Goal: Task Accomplishment & Management: Complete application form

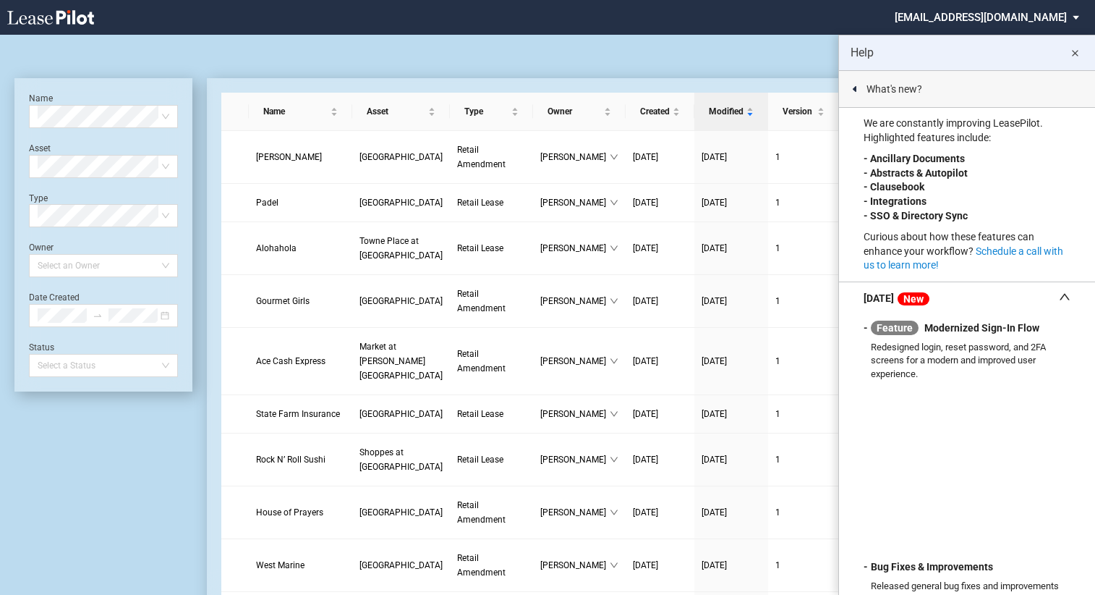
click at [1076, 56] on md-icon "close" at bounding box center [1074, 53] width 17 height 17
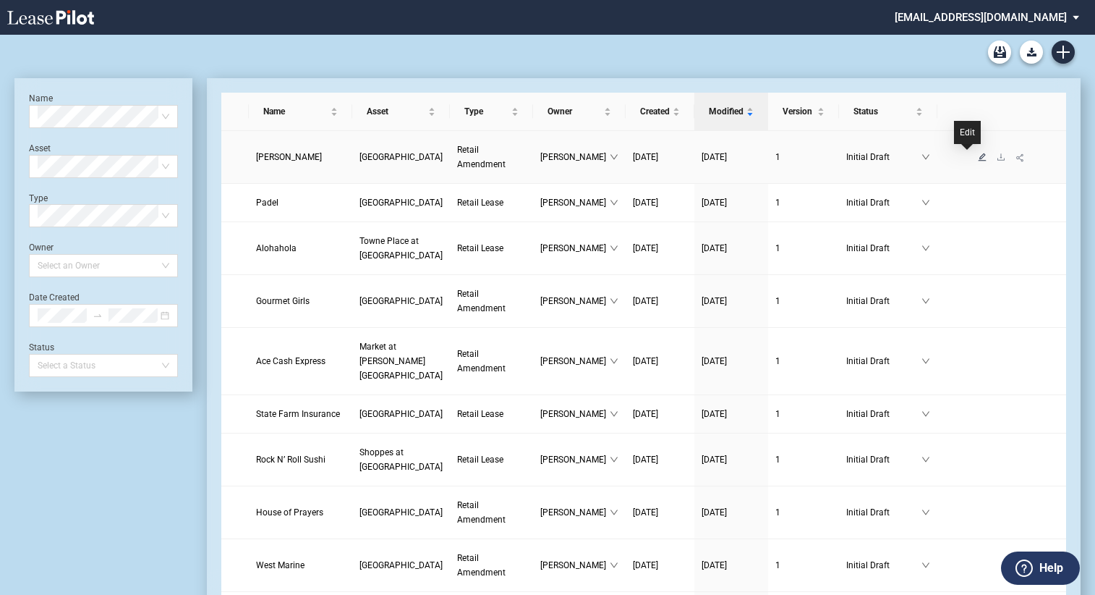
click at [978, 159] on icon "edit" at bounding box center [982, 157] width 9 height 9
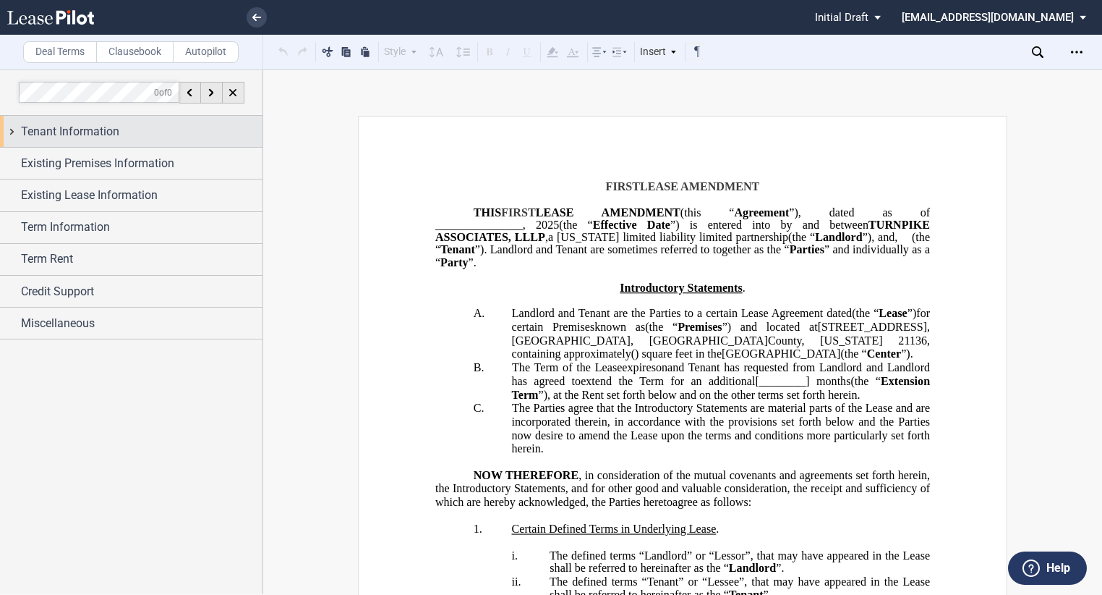
click at [111, 133] on span "Tenant Information" at bounding box center [70, 131] width 98 height 17
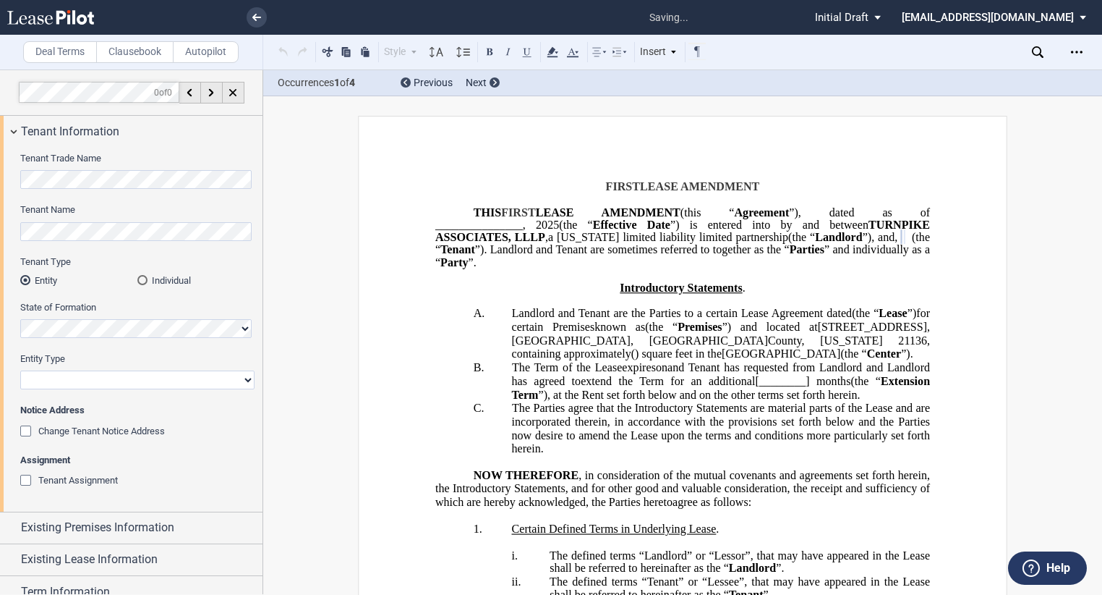
click at [68, 377] on select "Corporation Limited Liability Company General Partnership Limited Partnership O…" at bounding box center [137, 379] width 234 height 19
select select "limited liability company"
click at [20, 370] on select "Corporation Limited Liability Company General Partnership Limited Partnership O…" at bounding box center [137, 379] width 234 height 19
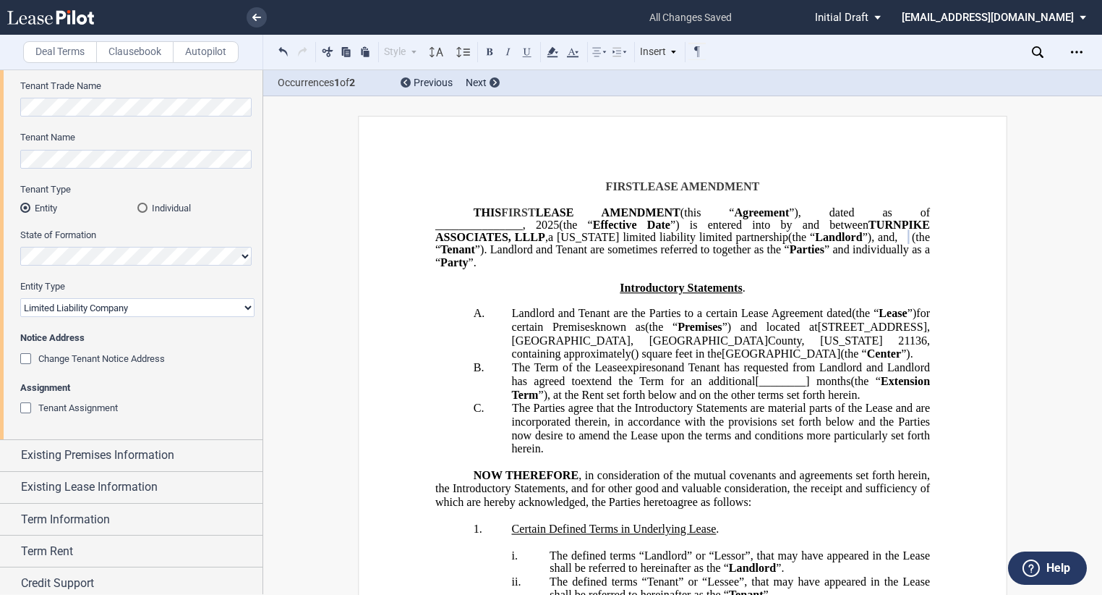
scroll to position [108, 0]
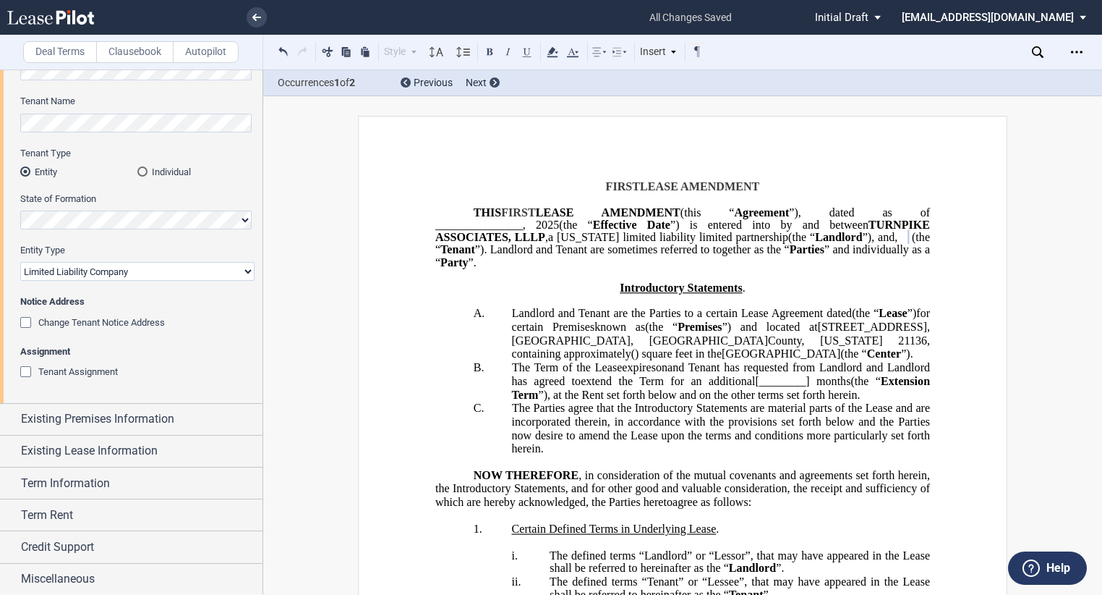
click at [23, 372] on div "Tenant Assignment" at bounding box center [27, 373] width 14 height 14
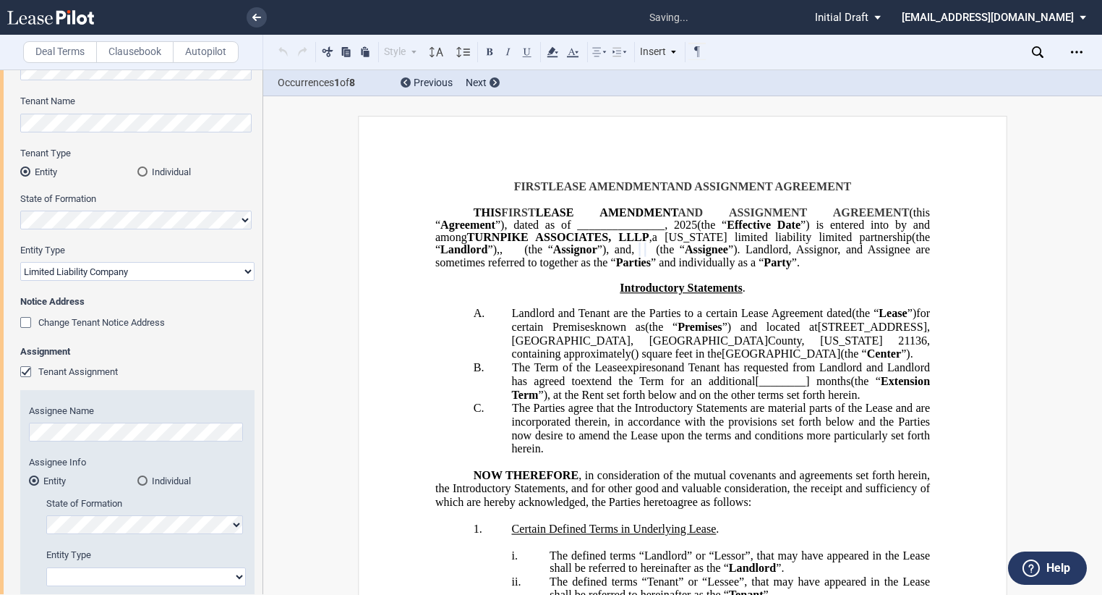
scroll to position [181, 0]
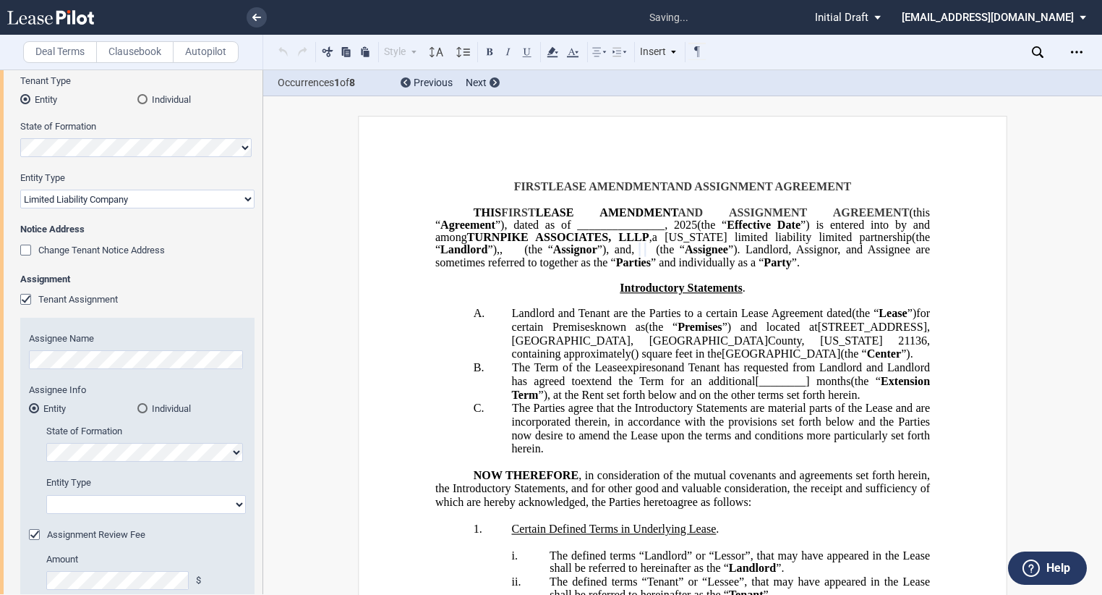
click at [126, 506] on select "Corporation Limited Liability Company General Partnership Limited Partnership O…" at bounding box center [146, 504] width 200 height 19
select select "limited liability company"
click at [46, 495] on select "Corporation Limited Liability Company General Partnership Limited Partnership O…" at bounding box center [146, 504] width 200 height 19
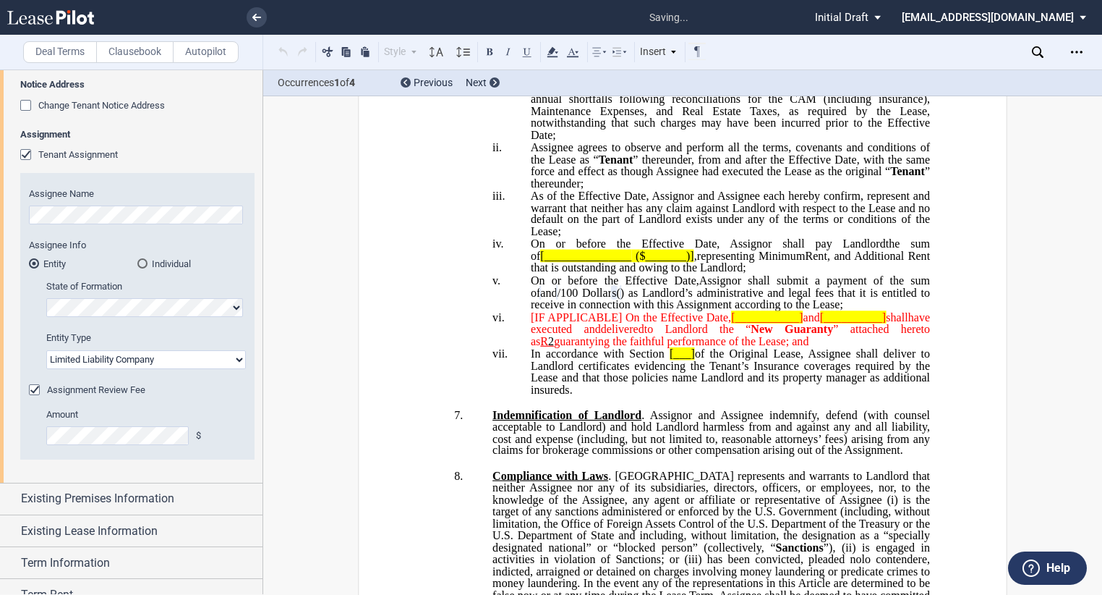
scroll to position [4578, 0]
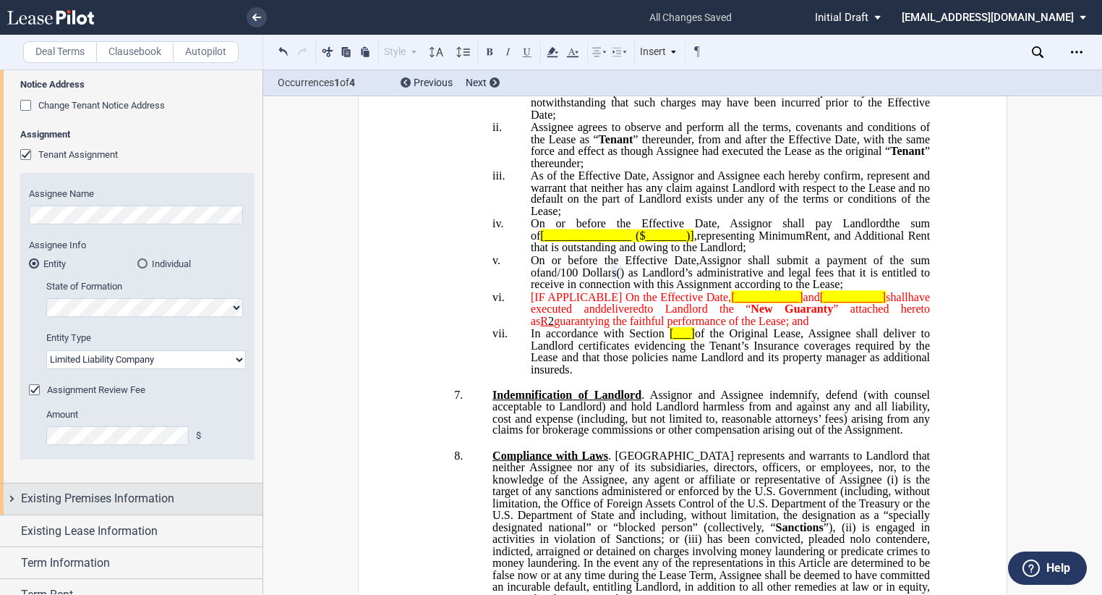
click at [165, 505] on span "Existing Premises Information" at bounding box center [97, 498] width 153 height 17
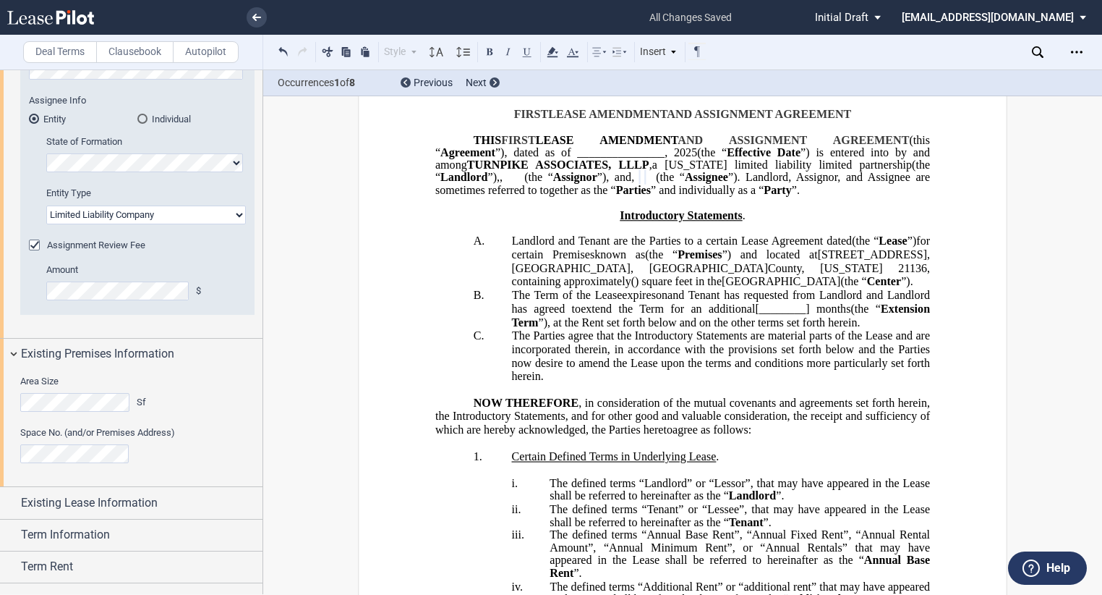
scroll to position [522, 0]
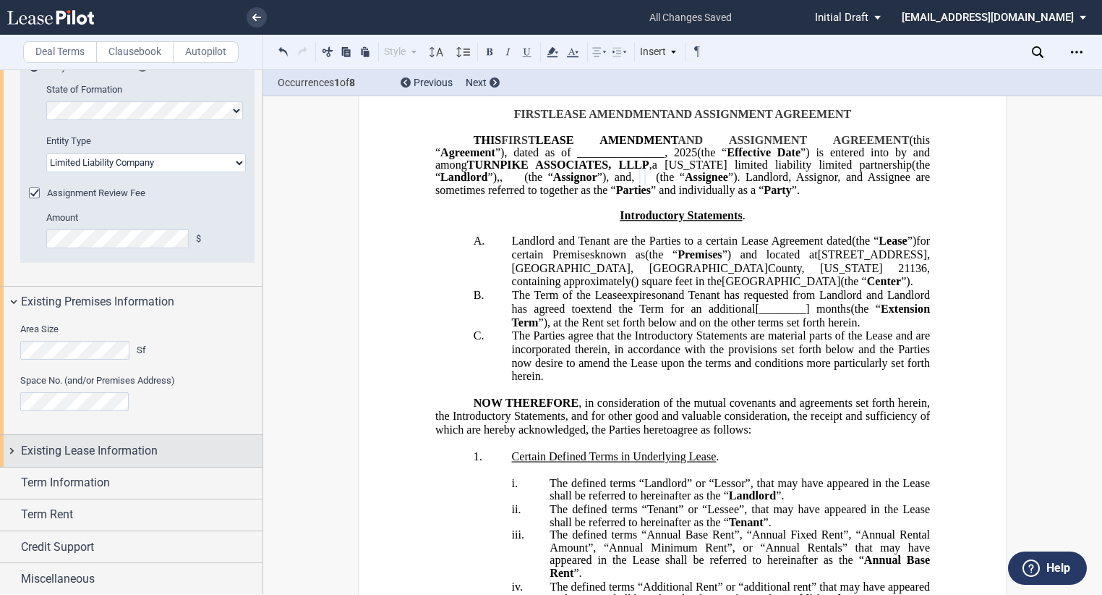
click at [127, 447] on span "Existing Lease Information" at bounding box center [89, 450] width 137 height 17
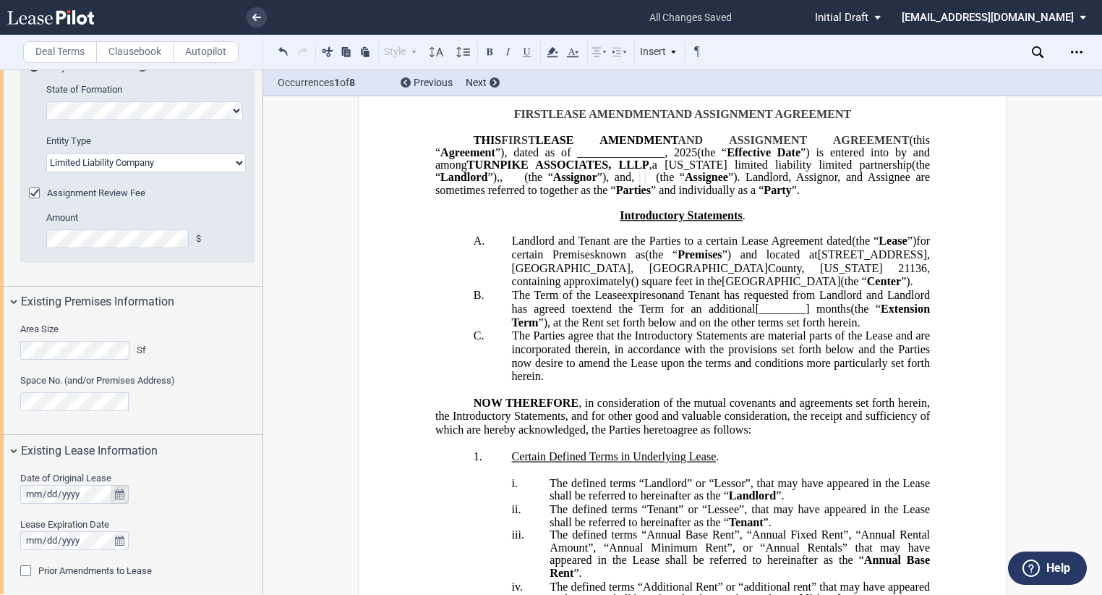
click at [121, 492] on icon "true" at bounding box center [119, 494] width 9 height 10
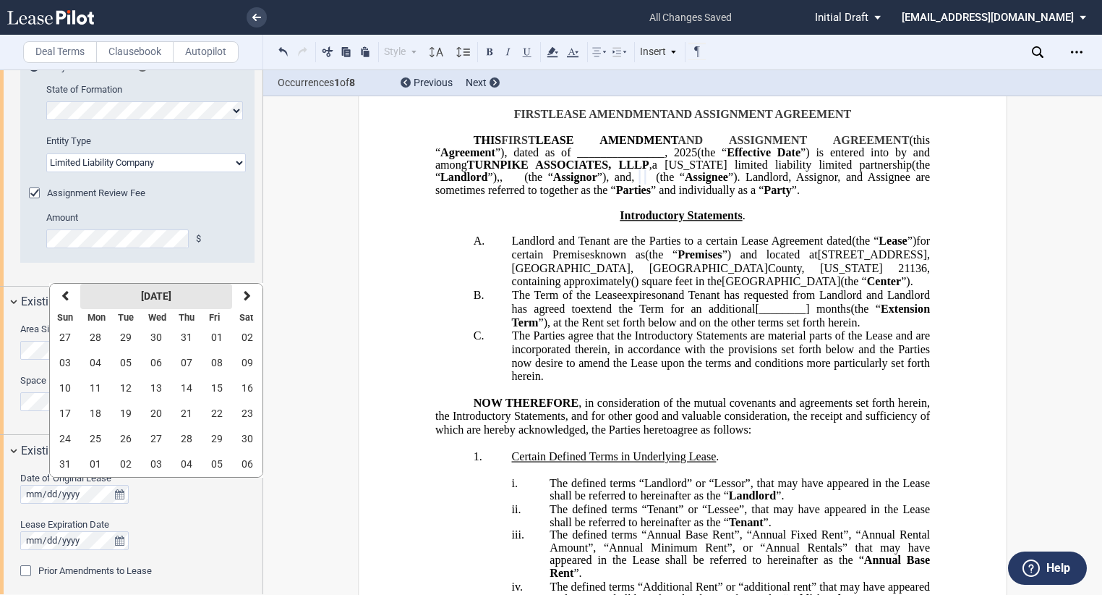
click at [142, 296] on strong "[DATE]" at bounding box center [156, 296] width 30 height 12
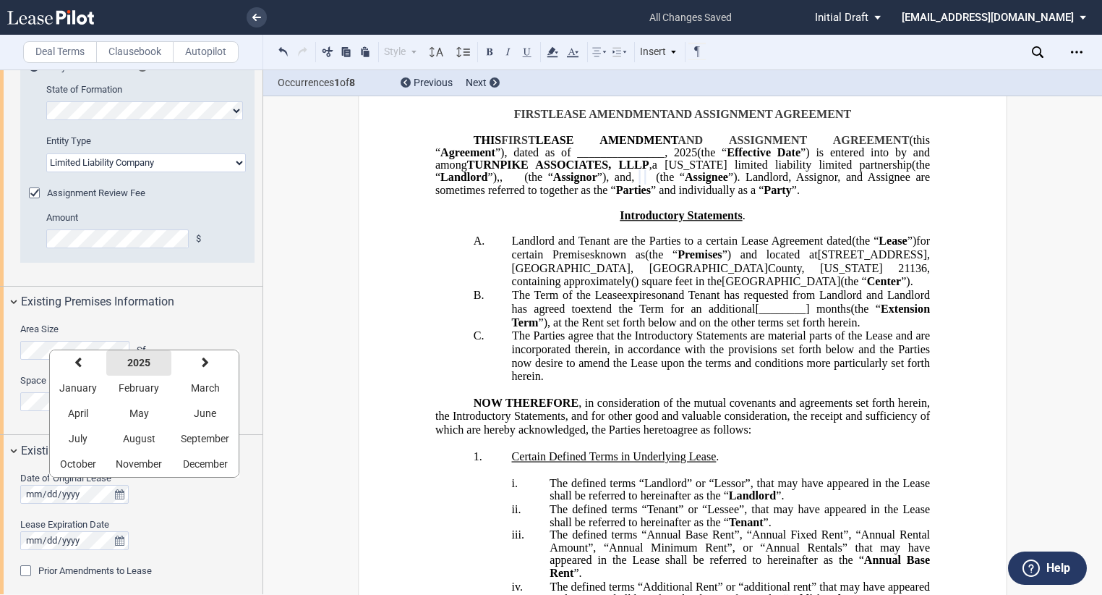
click at [140, 365] on strong "2025" at bounding box center [138, 363] width 23 height 12
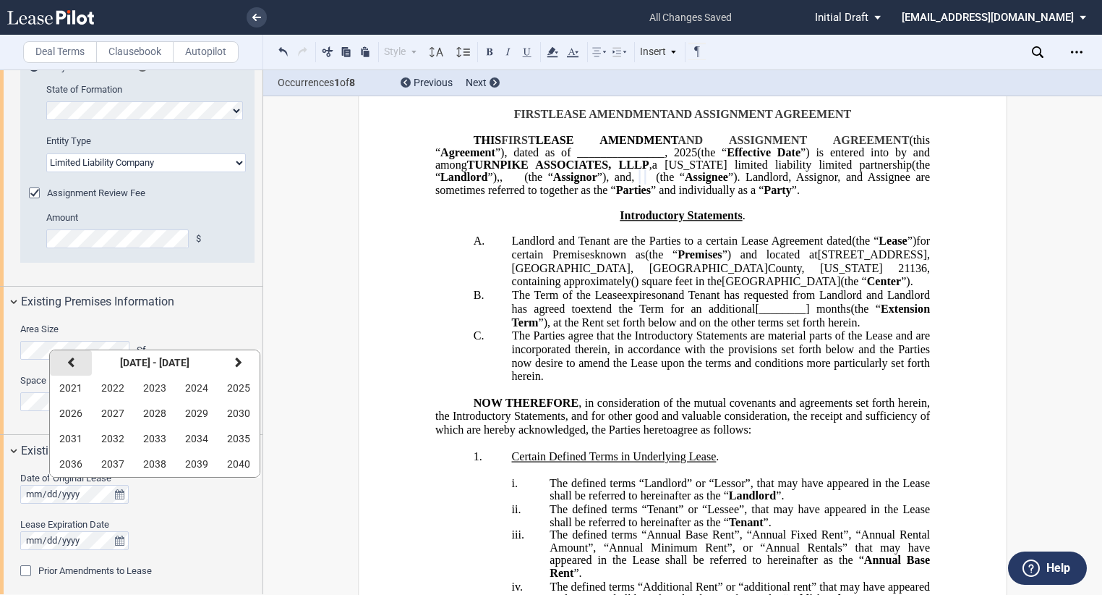
click at [73, 367] on icon "button" at bounding box center [70, 363] width 7 height 12
click at [192, 411] on span "2009" at bounding box center [196, 413] width 23 height 12
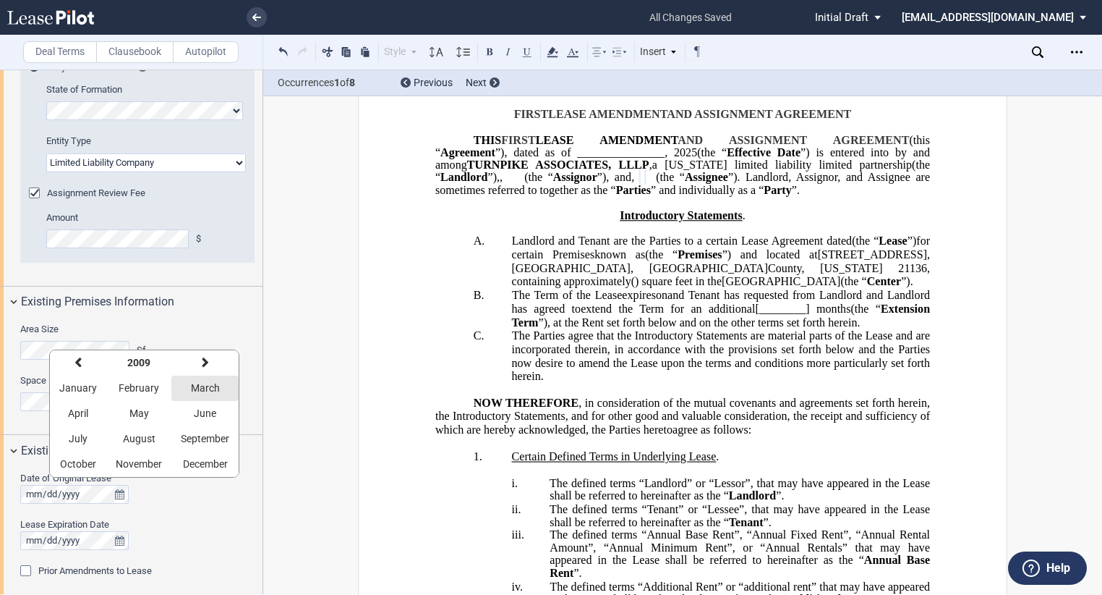
click at [203, 392] on span "March" at bounding box center [205, 388] width 29 height 12
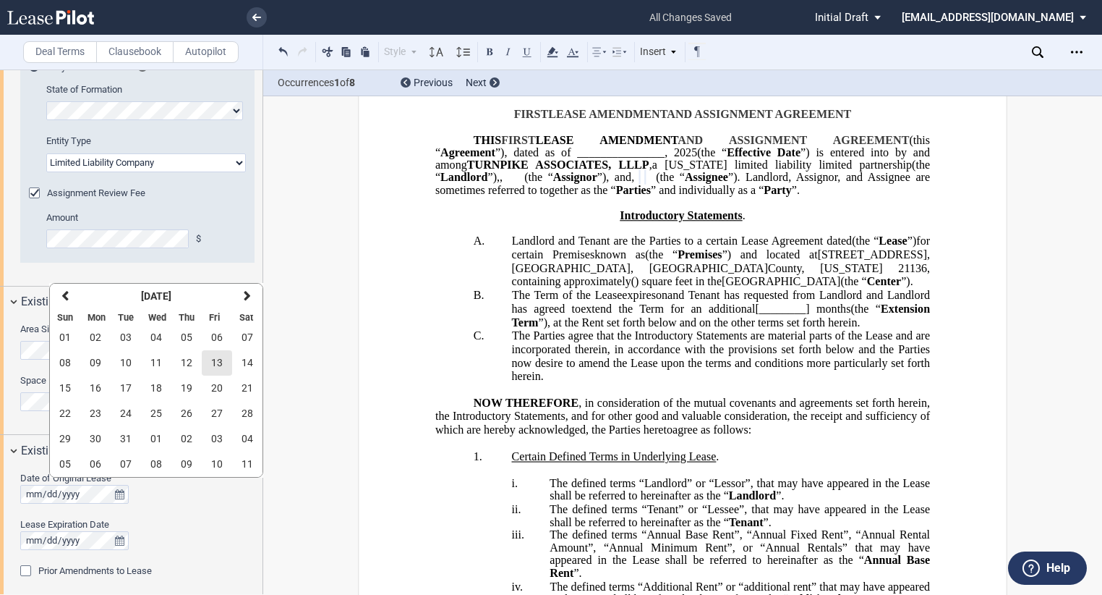
click at [212, 362] on span "13" at bounding box center [217, 363] width 12 height 12
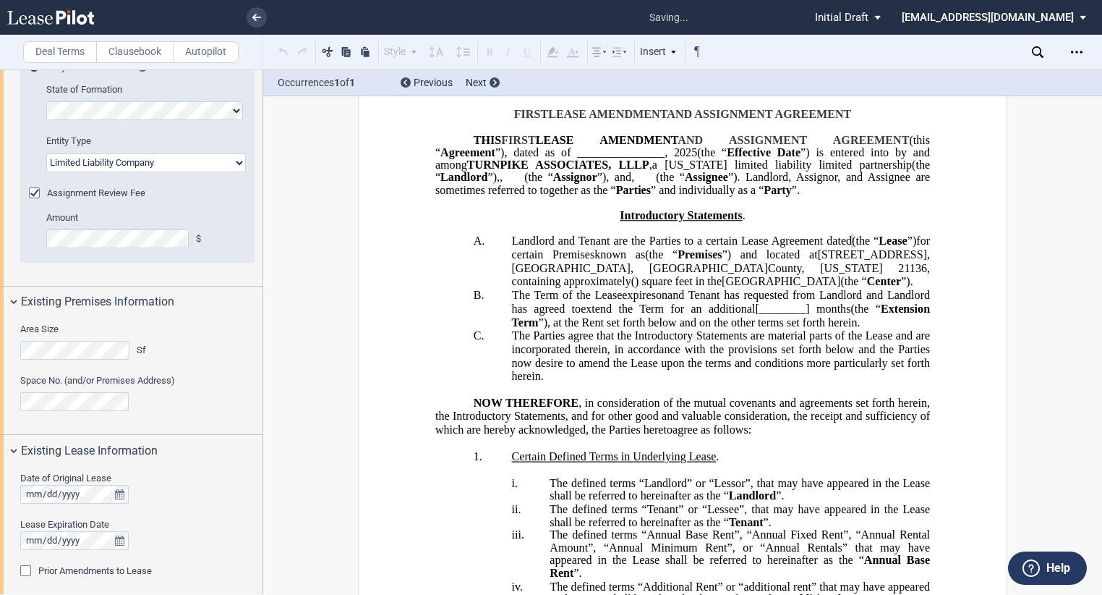
scroll to position [595, 0]
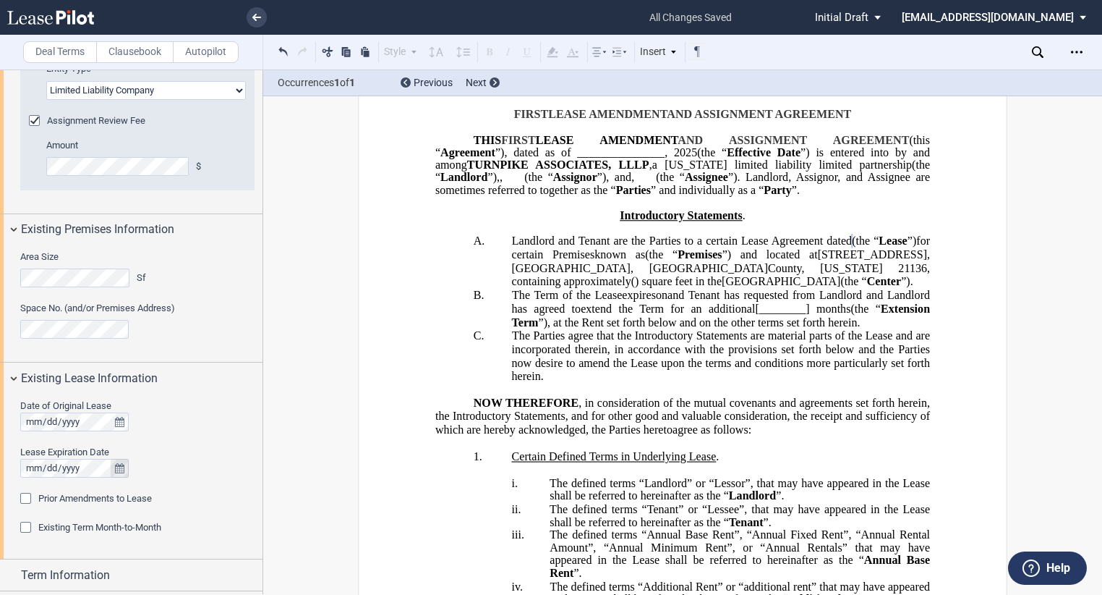
click at [123, 469] on icon "true" at bounding box center [119, 468] width 9 height 10
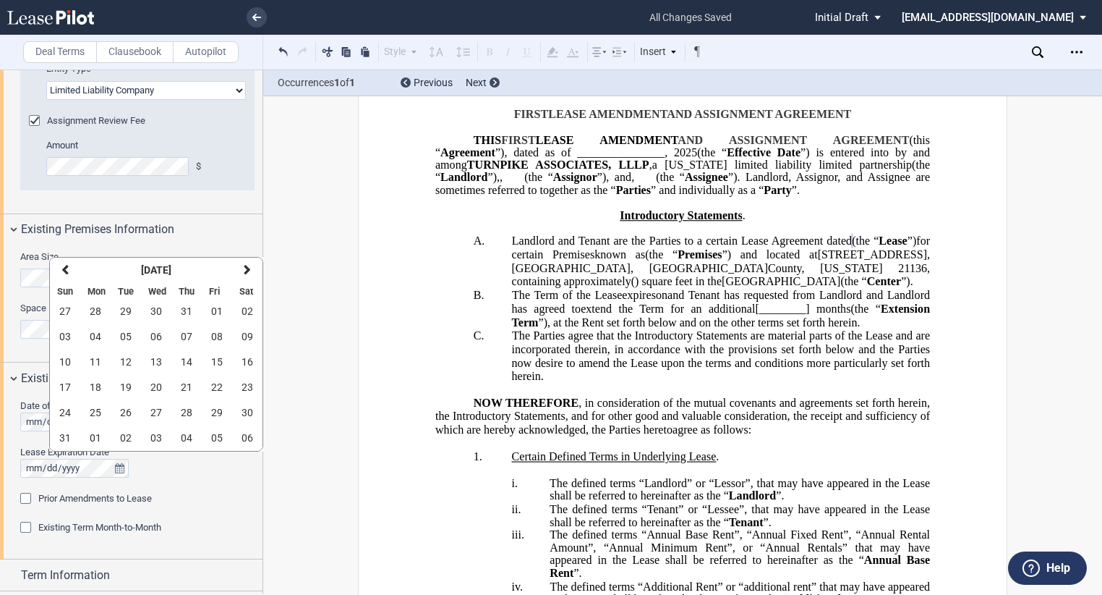
click at [174, 473] on div at bounding box center [137, 468] width 234 height 19
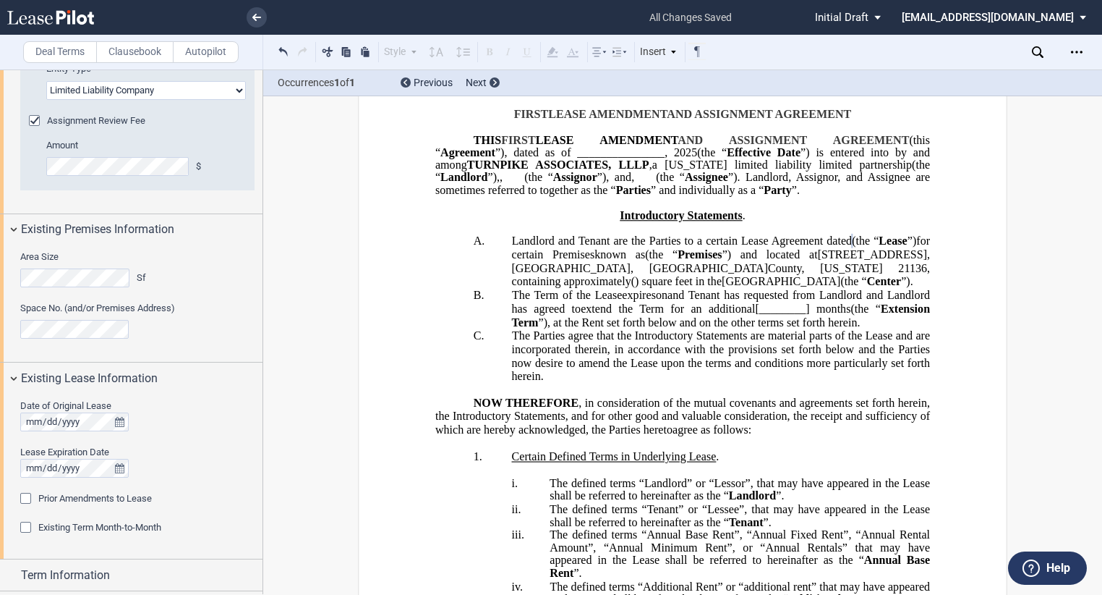
click at [27, 495] on div "Prior Amendments to Lease" at bounding box center [27, 500] width 14 height 14
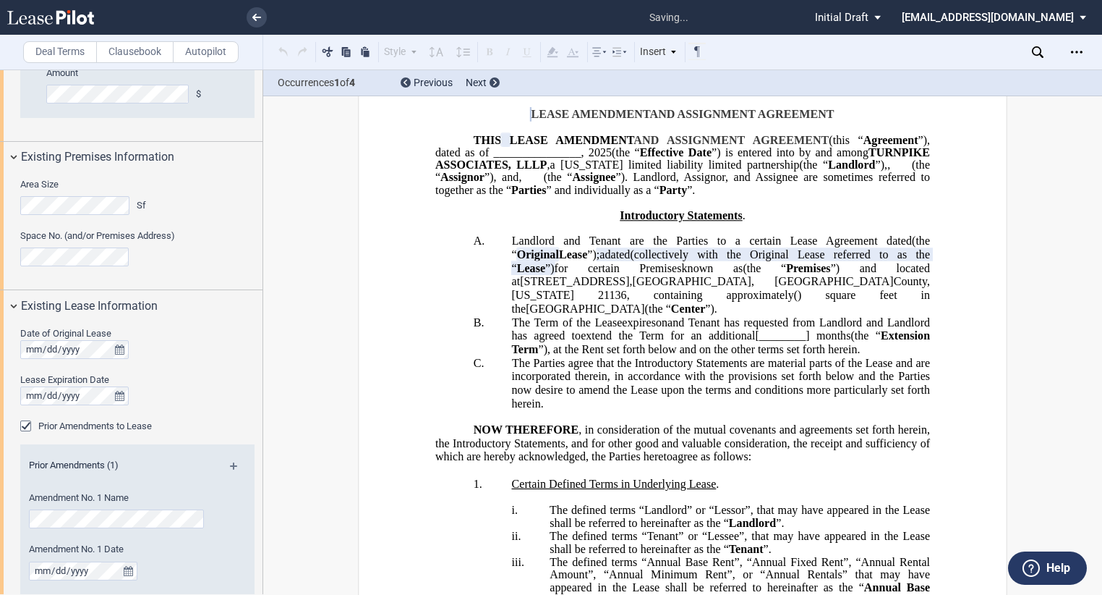
scroll to position [739, 0]
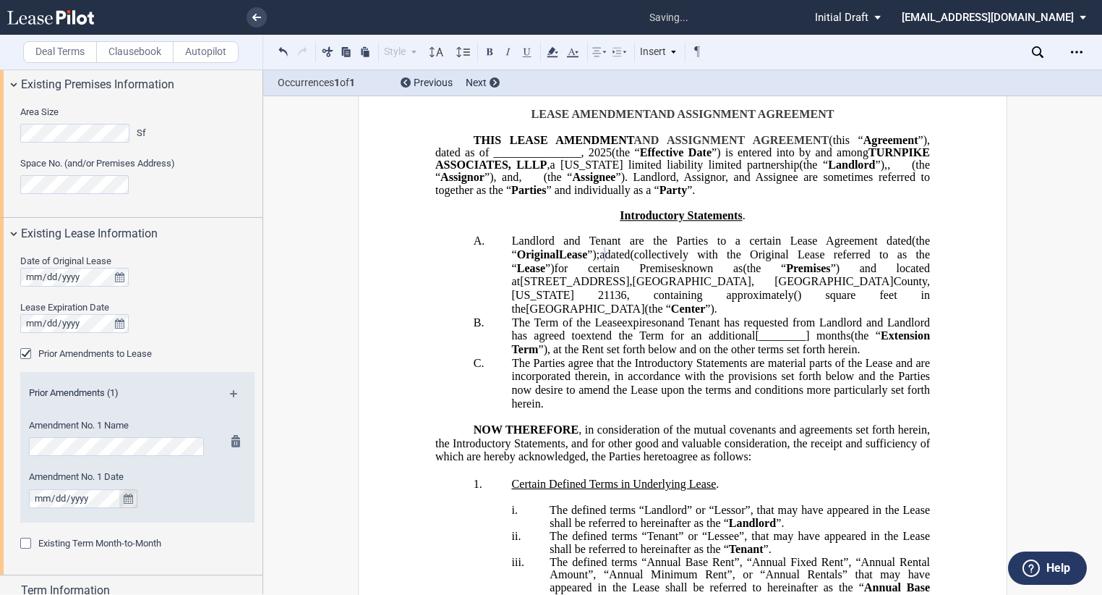
click at [132, 493] on icon "true" at bounding box center [128, 498] width 9 height 10
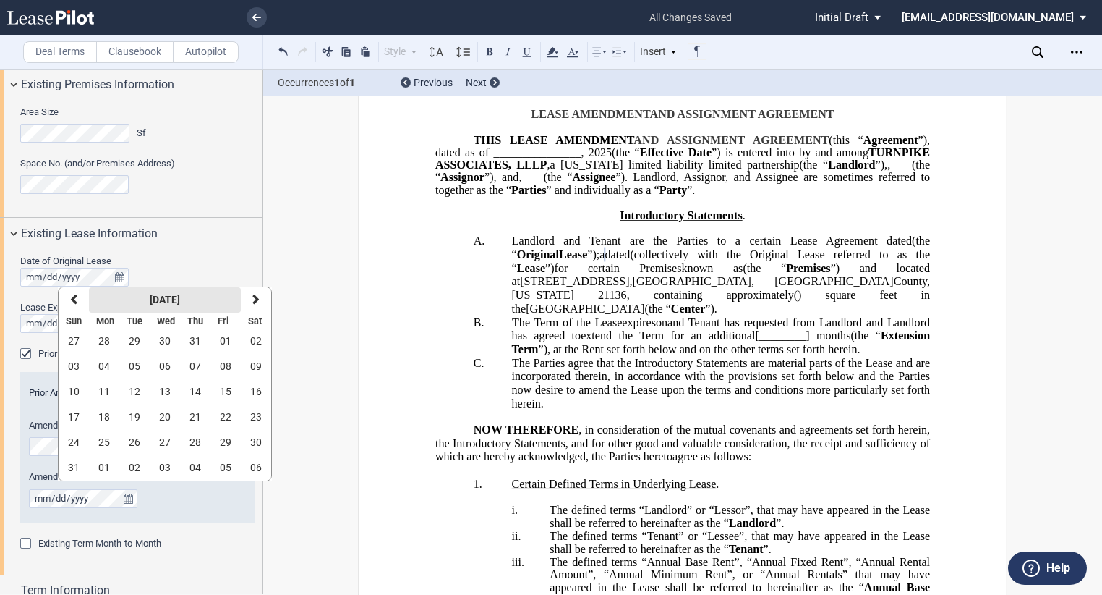
click at [180, 304] on strong "[DATE]" at bounding box center [165, 300] width 30 height 12
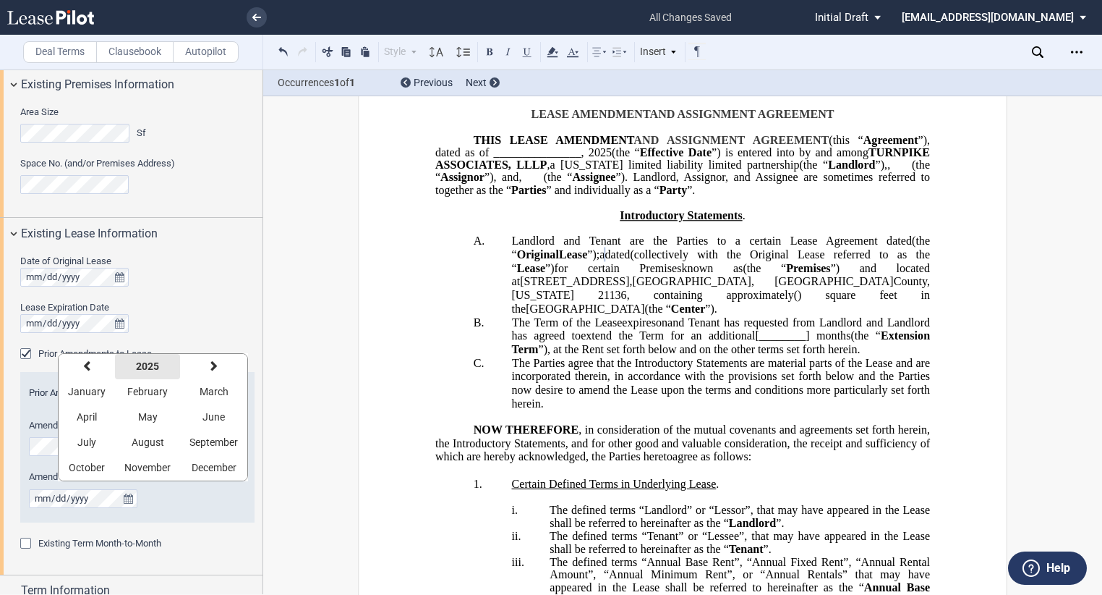
click at [146, 363] on strong "2025" at bounding box center [147, 366] width 23 height 12
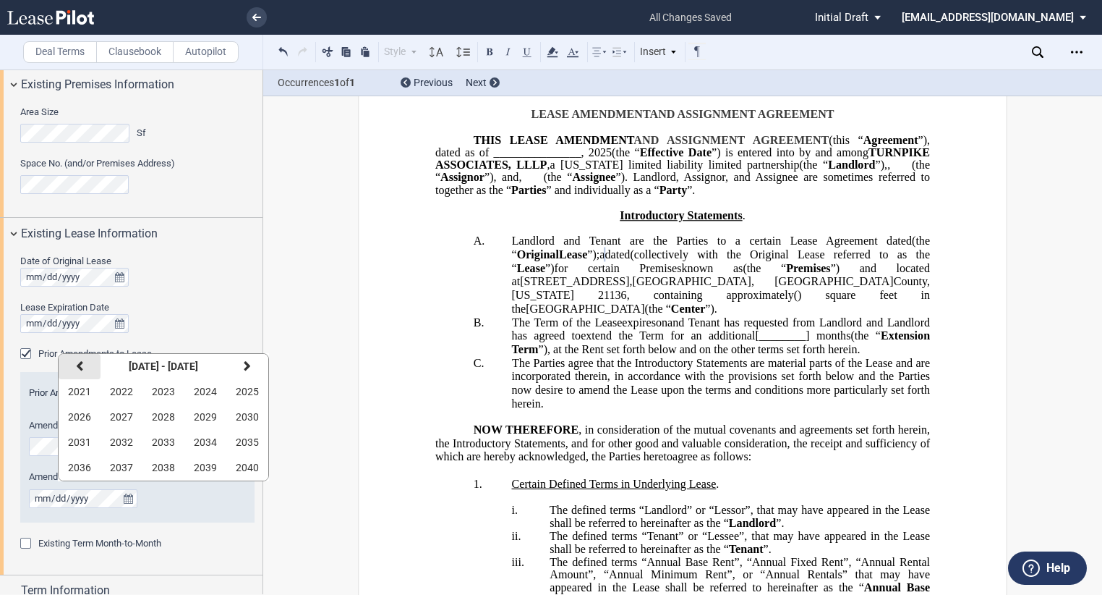
click at [84, 367] on button "previous" at bounding box center [80, 366] width 42 height 25
click at [129, 461] on span "2017" at bounding box center [121, 467] width 23 height 12
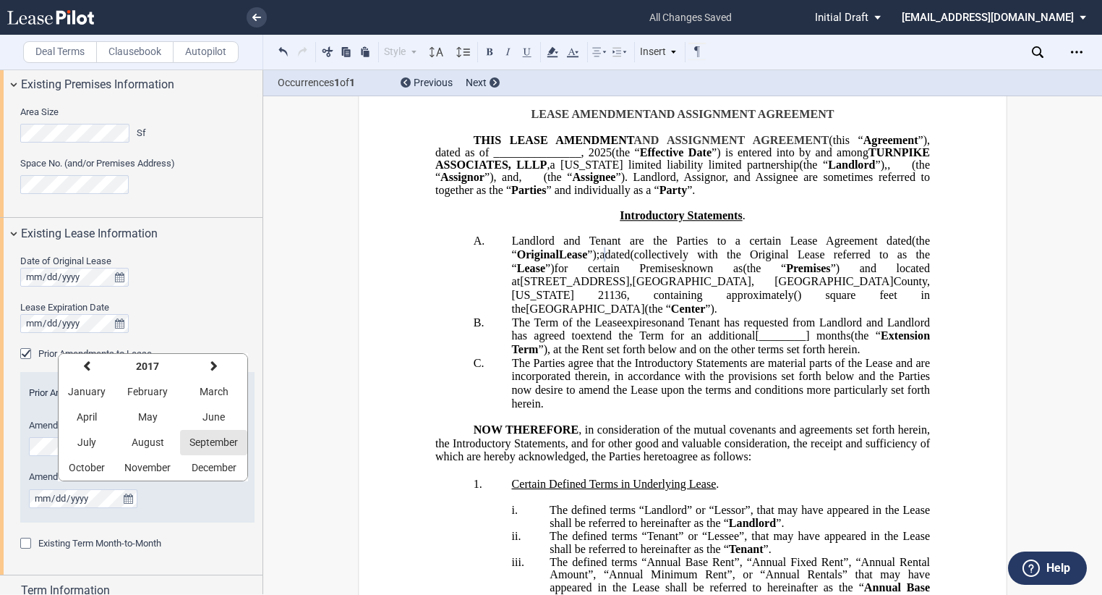
click at [204, 444] on span "September" at bounding box center [214, 442] width 48 height 12
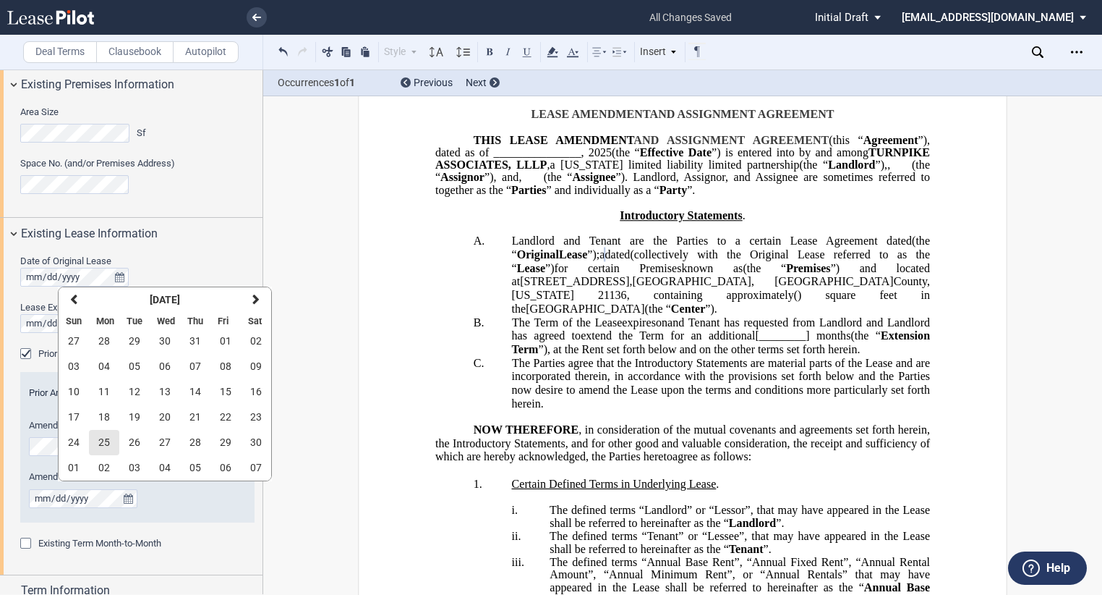
click at [112, 436] on button "25" at bounding box center [104, 442] width 30 height 25
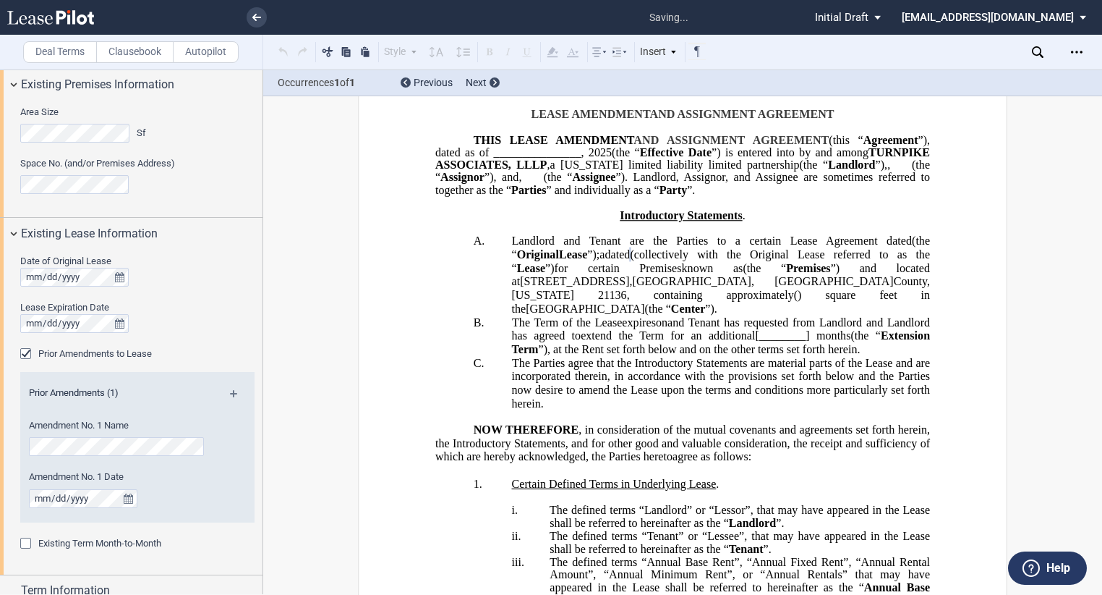
click at [234, 396] on md-icon at bounding box center [240, 398] width 20 height 17
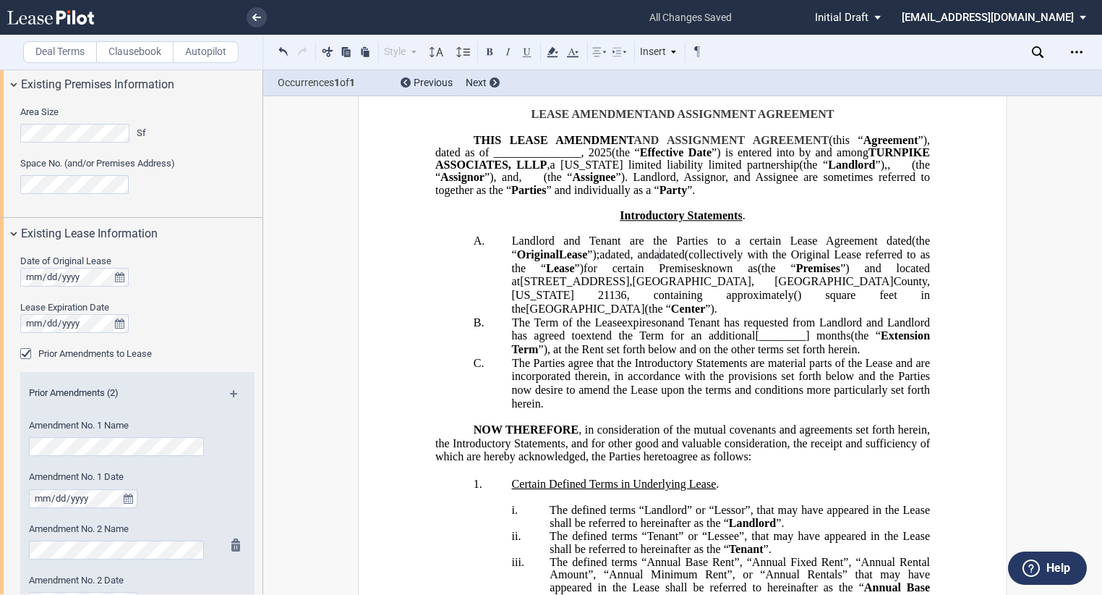
scroll to position [812, 0]
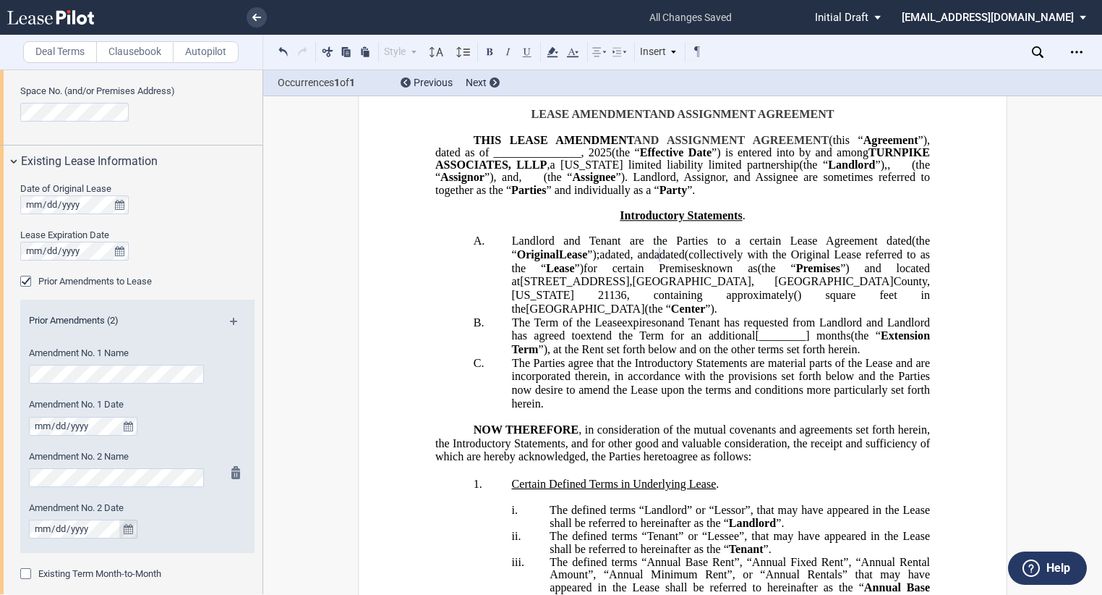
click at [135, 528] on button "true" at bounding box center [128, 528] width 18 height 19
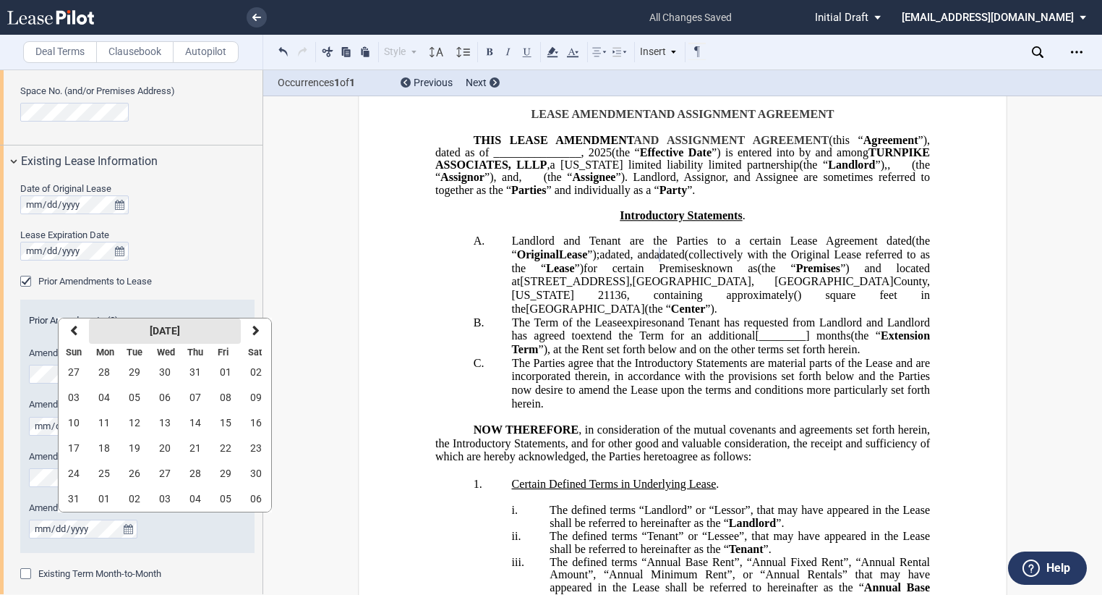
click at [175, 329] on strong "[DATE]" at bounding box center [165, 331] width 30 height 12
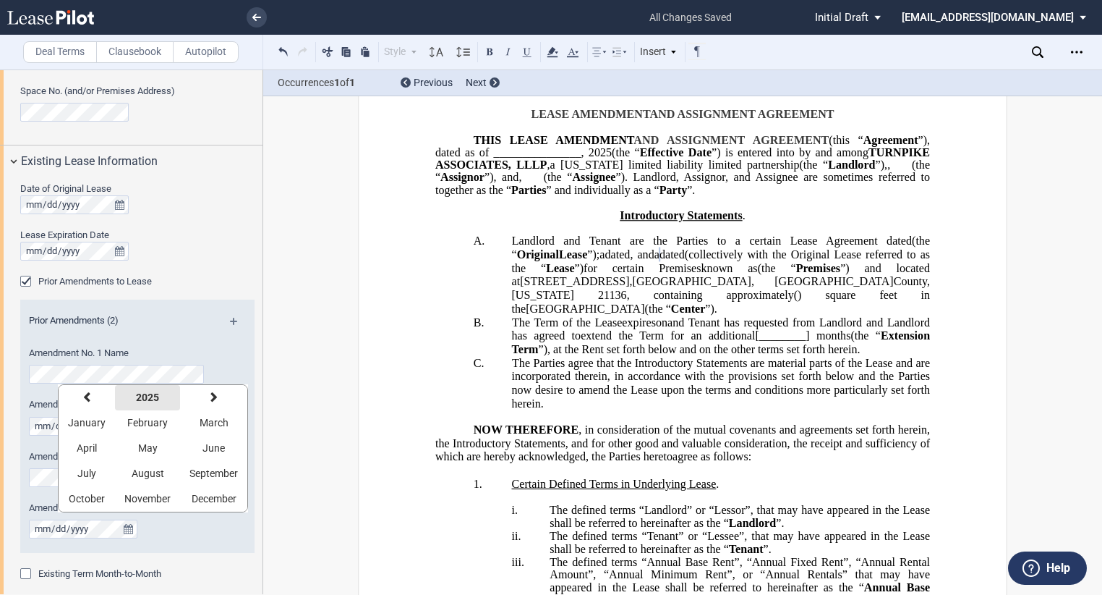
click at [141, 394] on strong "2025" at bounding box center [147, 397] width 23 height 12
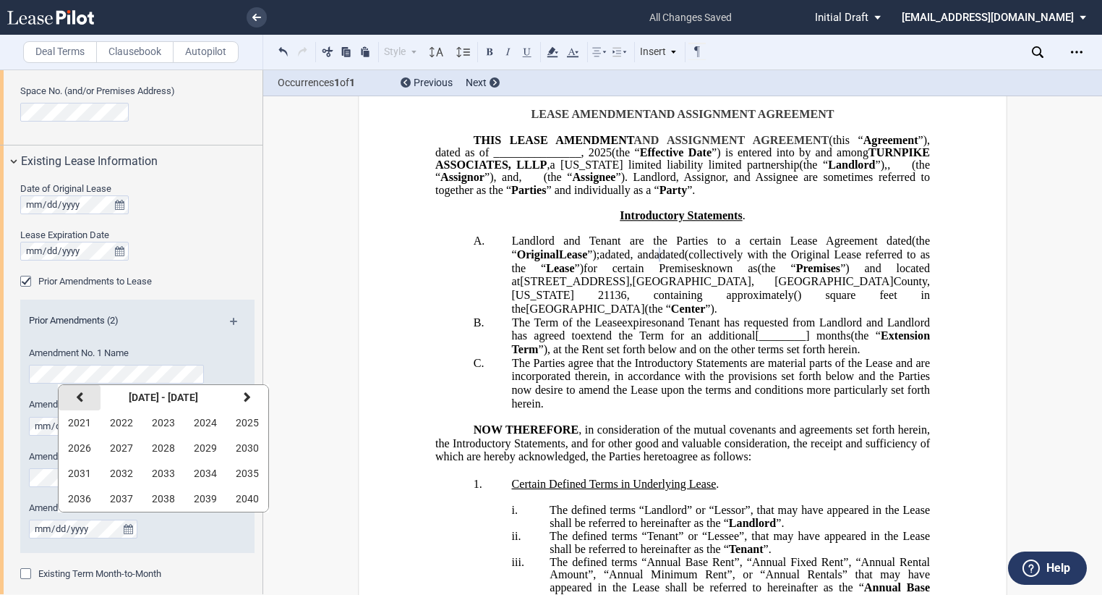
click at [88, 395] on button "previous" at bounding box center [80, 397] width 42 height 25
click at [161, 500] on span "2018" at bounding box center [163, 499] width 23 height 12
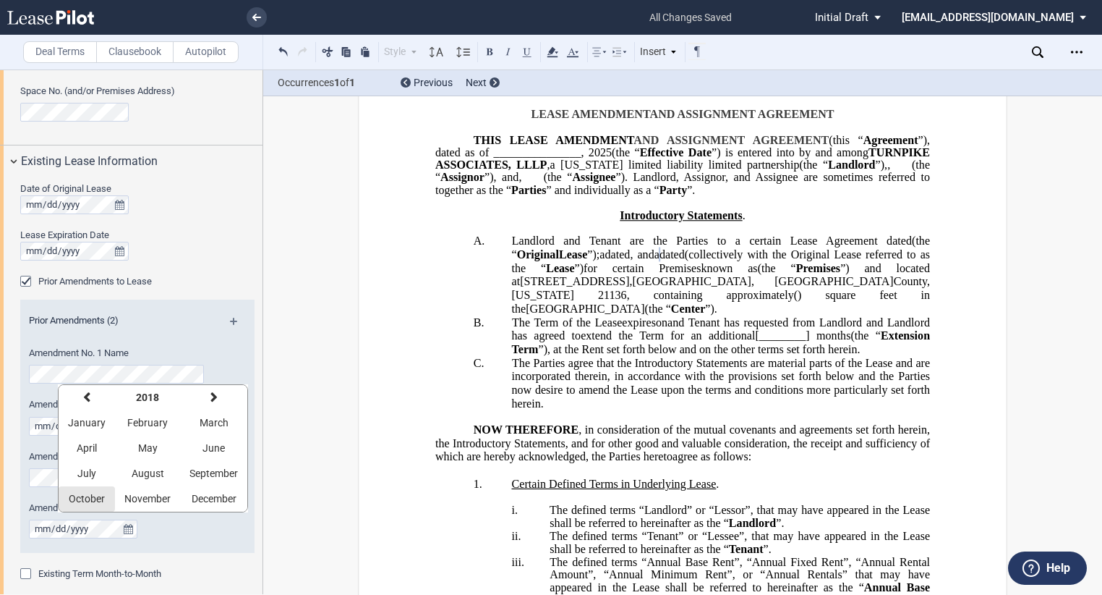
click at [103, 494] on span "October" at bounding box center [87, 499] width 36 height 12
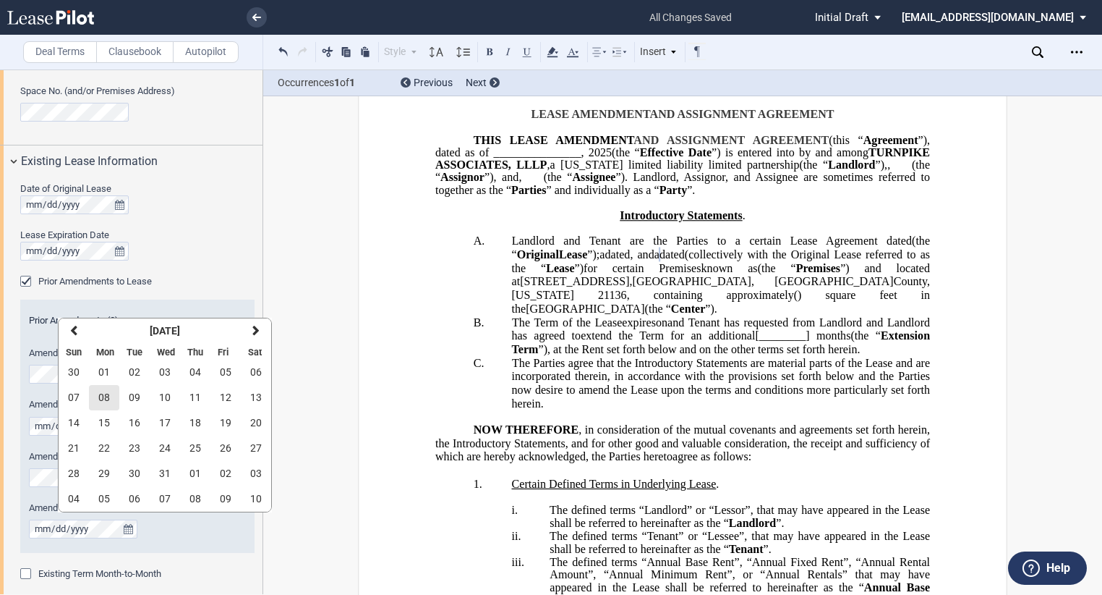
click at [109, 396] on span "08" at bounding box center [104, 397] width 12 height 12
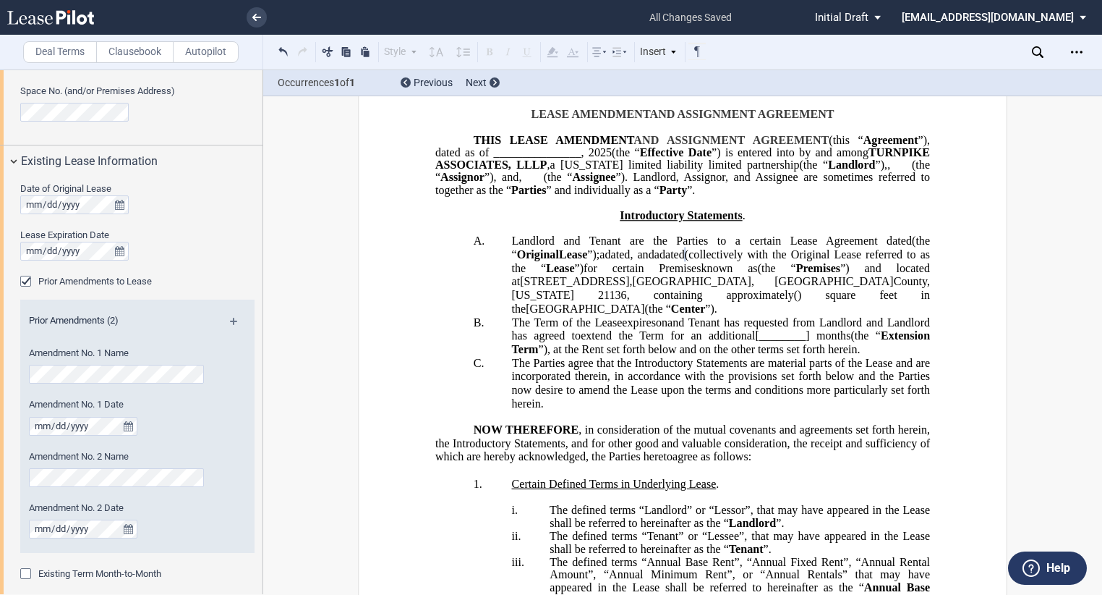
click at [234, 319] on md-icon at bounding box center [240, 326] width 20 height 17
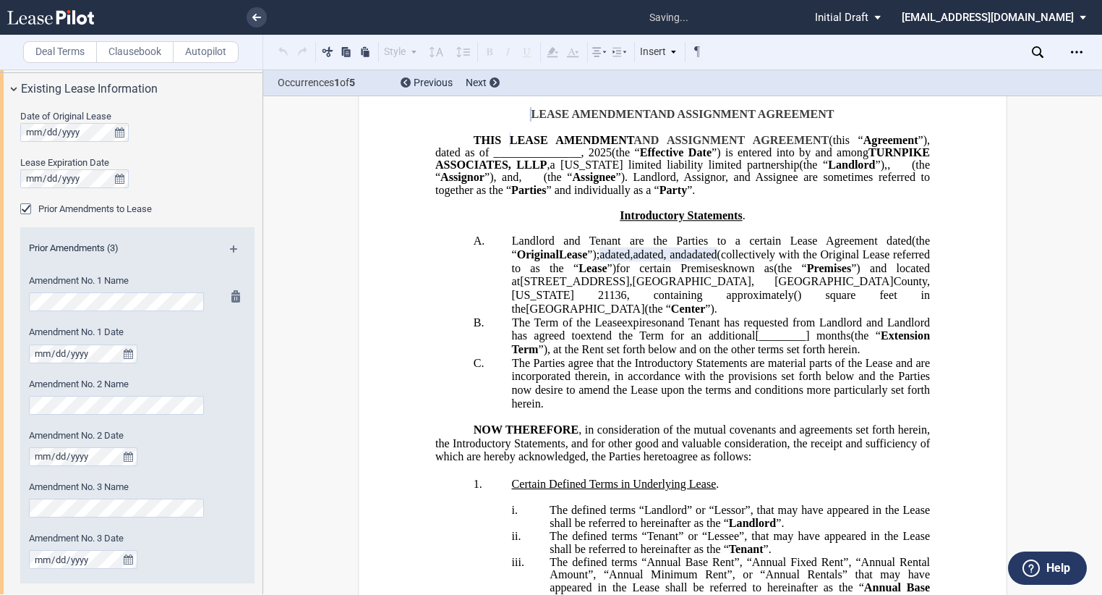
scroll to position [956, 0]
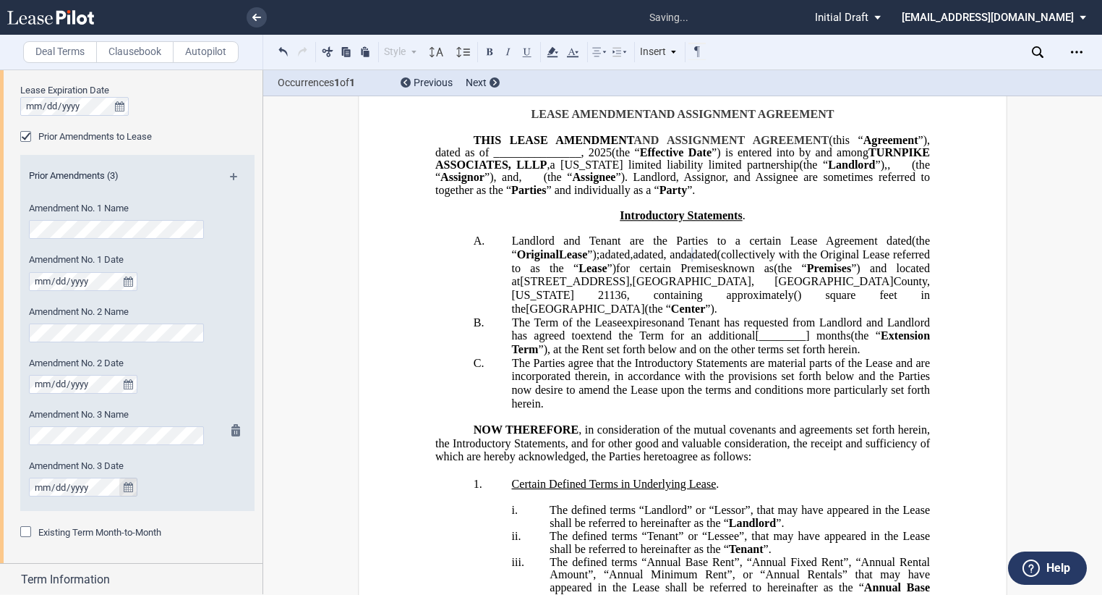
click at [129, 489] on icon "true" at bounding box center [128, 487] width 9 height 10
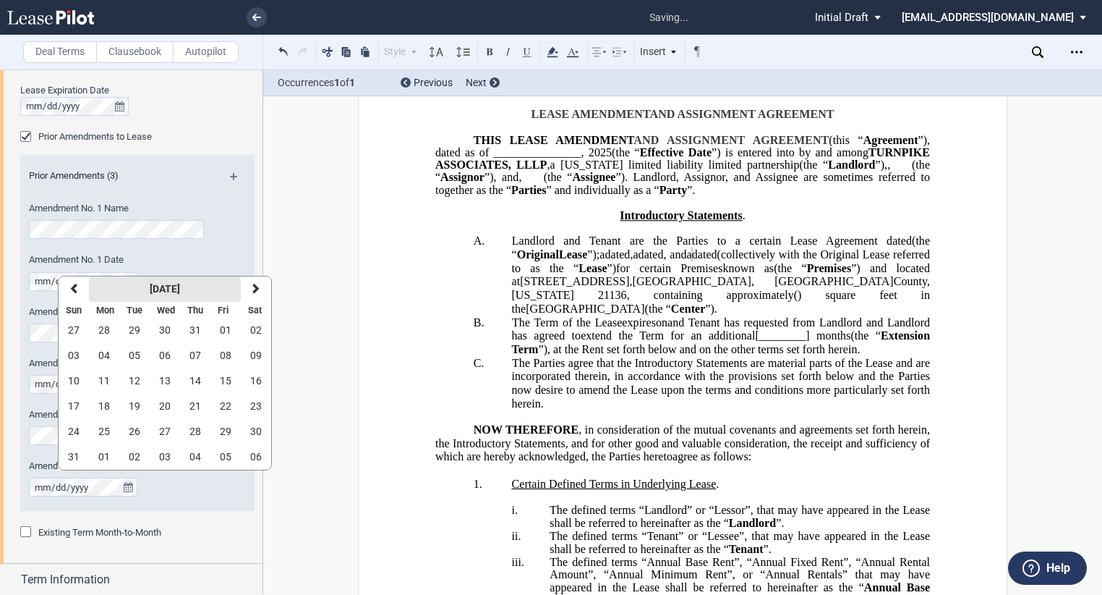
click at [171, 287] on strong "[DATE]" at bounding box center [165, 289] width 30 height 12
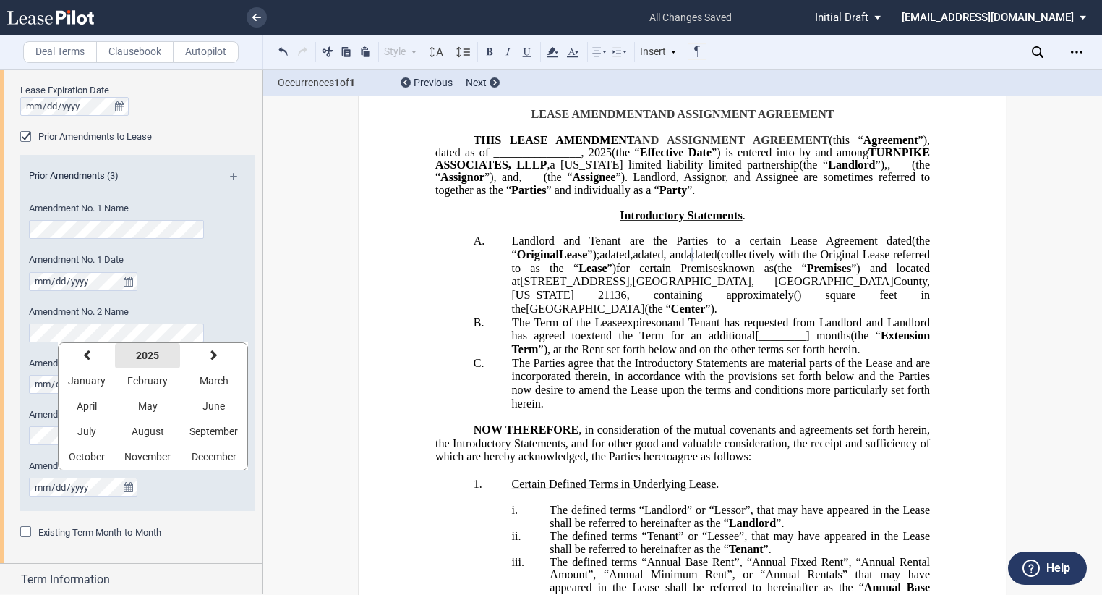
click at [144, 357] on strong "2025" at bounding box center [147, 355] width 23 height 12
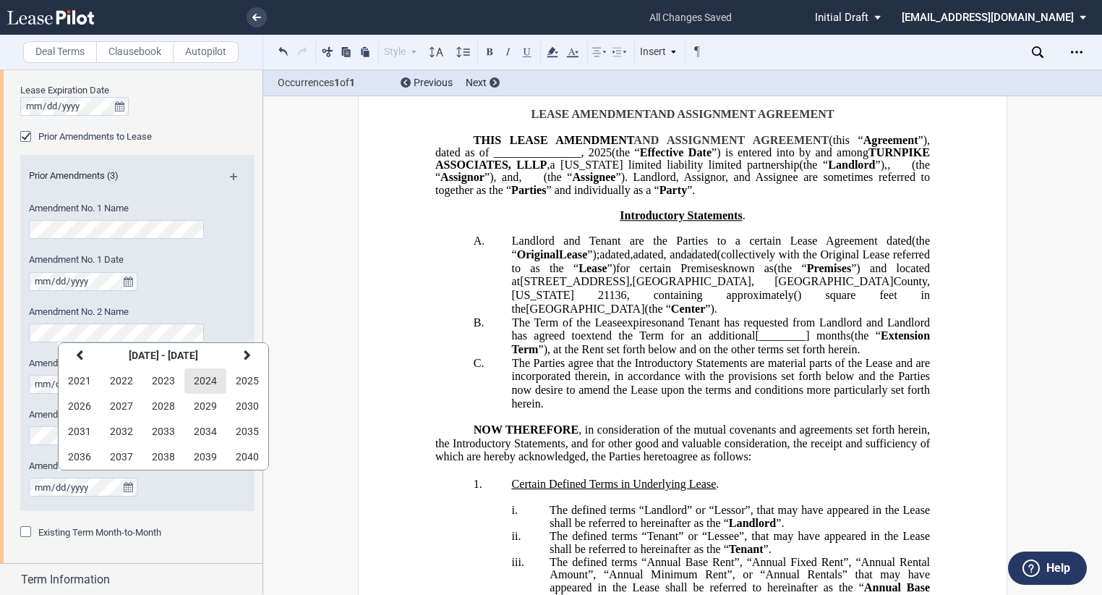
click at [206, 377] on span "2024" at bounding box center [205, 381] width 23 height 12
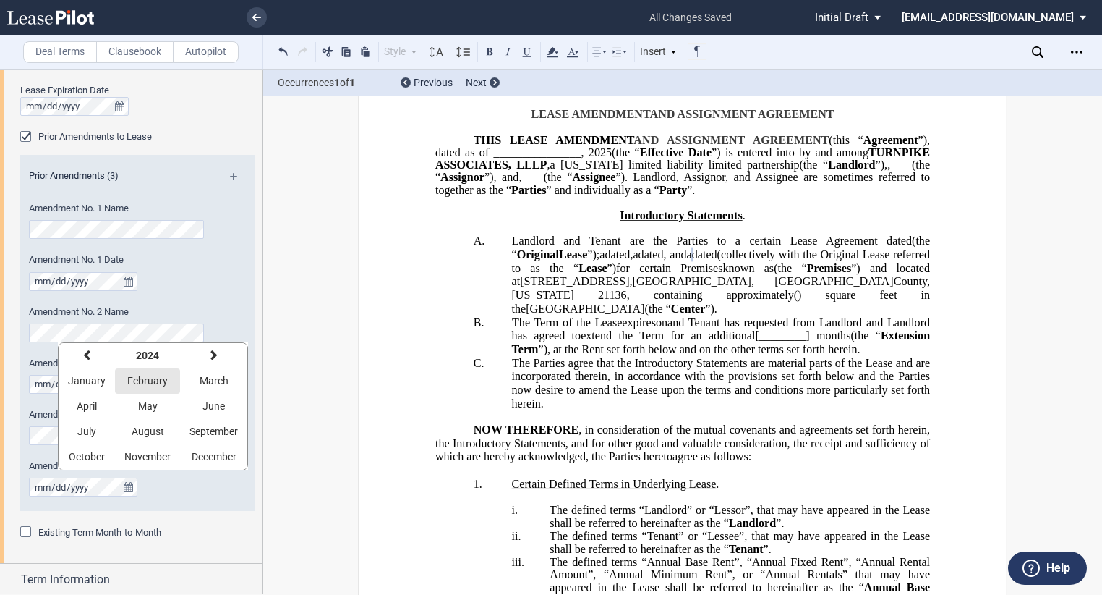
click at [156, 378] on span "February" at bounding box center [147, 381] width 41 height 12
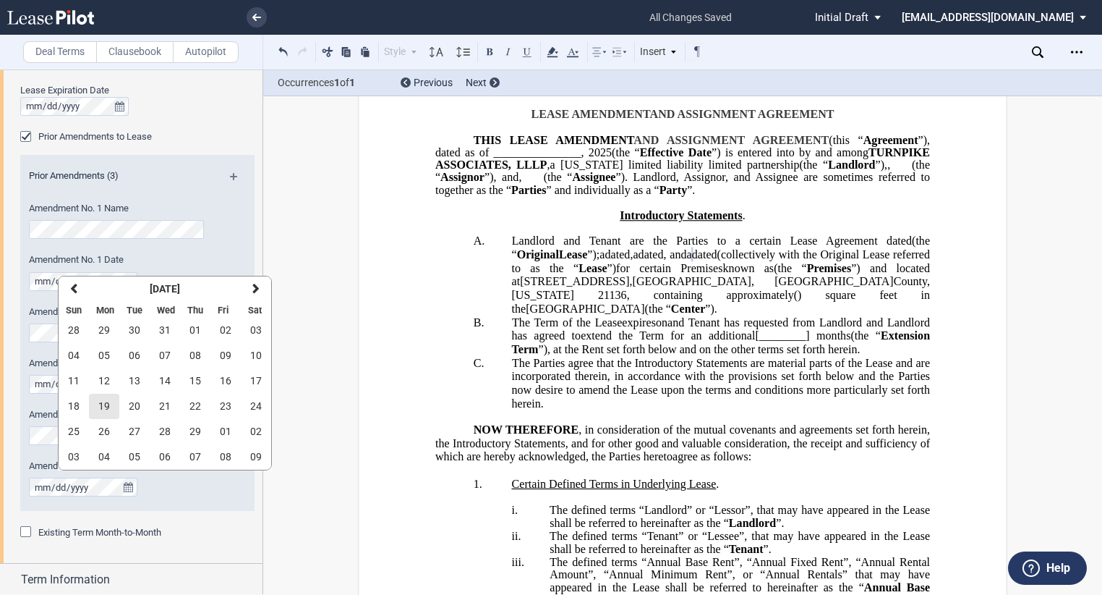
click at [117, 404] on button "19" at bounding box center [104, 405] width 30 height 25
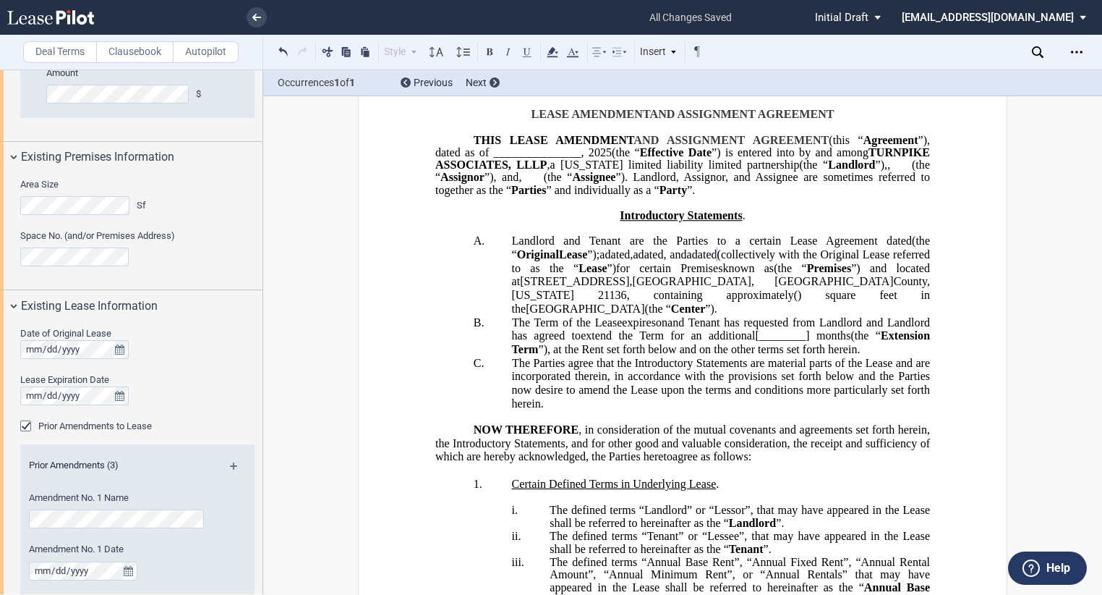
scroll to position [595, 0]
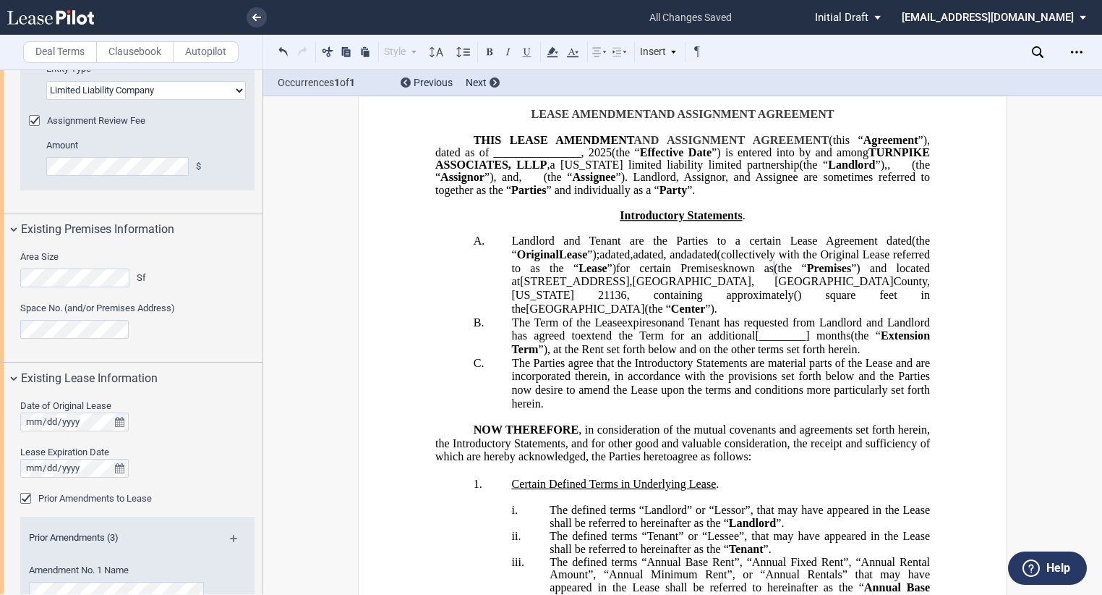
drag, startPoint x: 711, startPoint y: 316, endPoint x: 613, endPoint y: 319, distance: 98.4
click at [613, 288] on span "known as ﻿ ﻿ (the “ Premises ”) and located at [STREET_ADDRESS]" at bounding box center [723, 275] width 422 height 26
click at [793, 275] on span "”) and located at" at bounding box center [838, 268] width 90 height 13
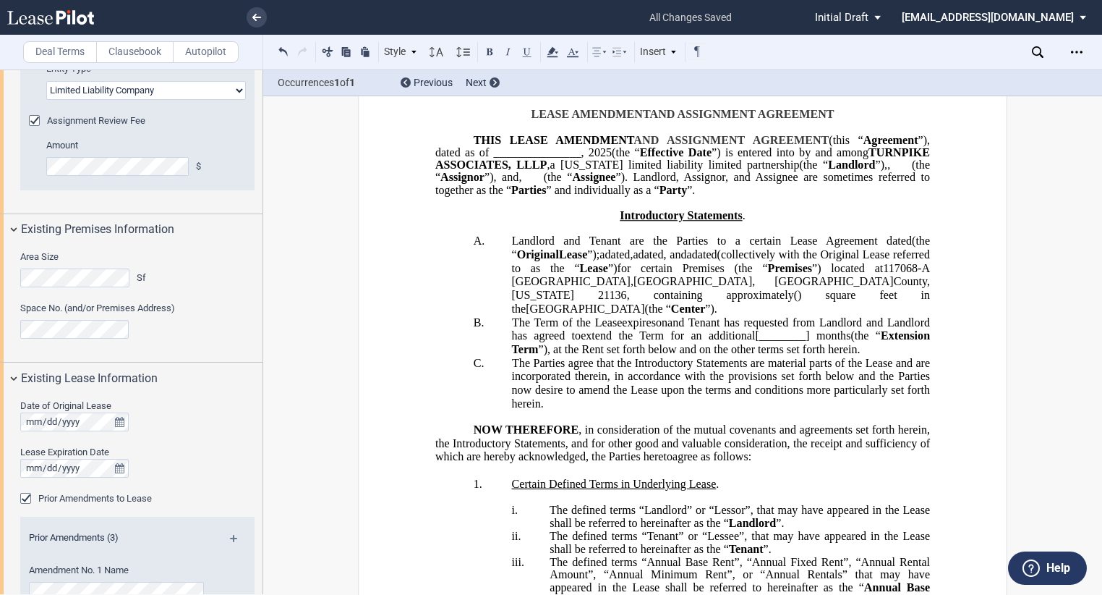
click at [725, 275] on span at bounding box center [730, 268] width 10 height 13
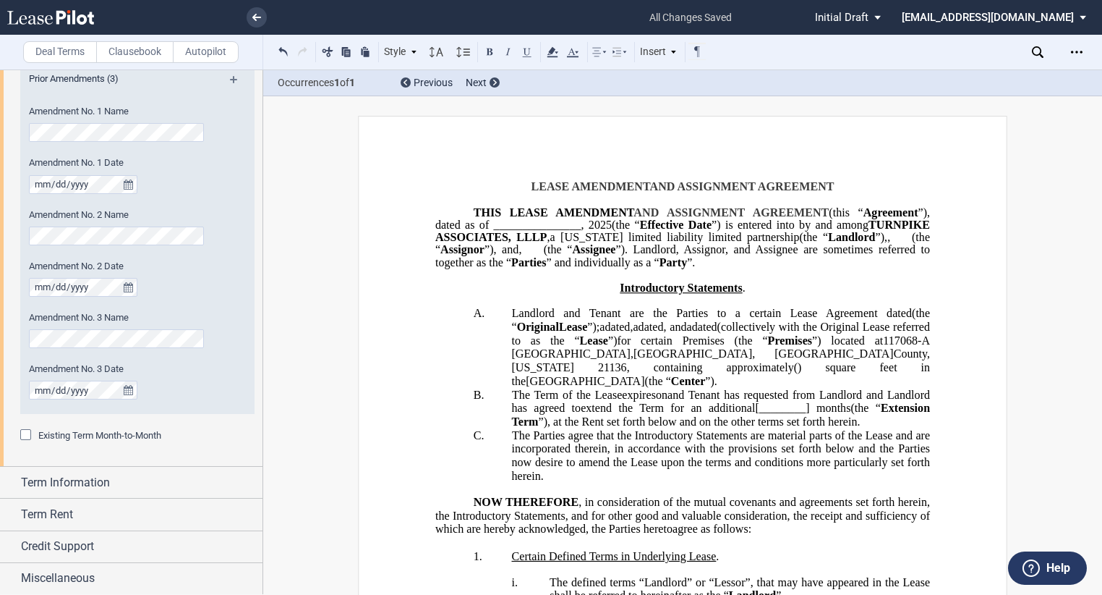
scroll to position [72, 0]
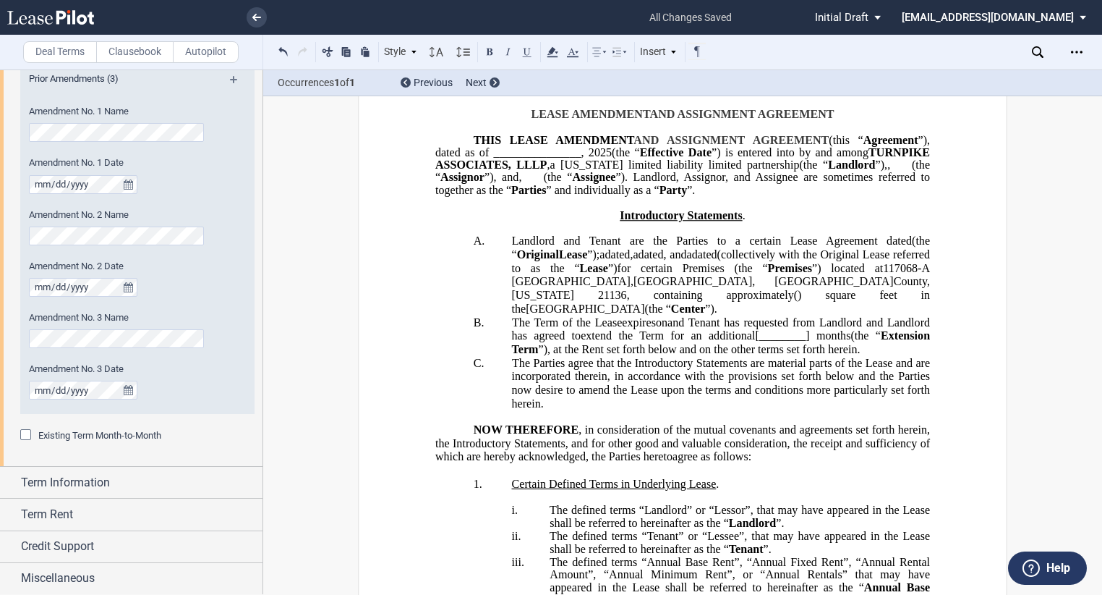
click at [512, 329] on span "The Term of the Lease" at bounding box center [567, 322] width 110 height 13
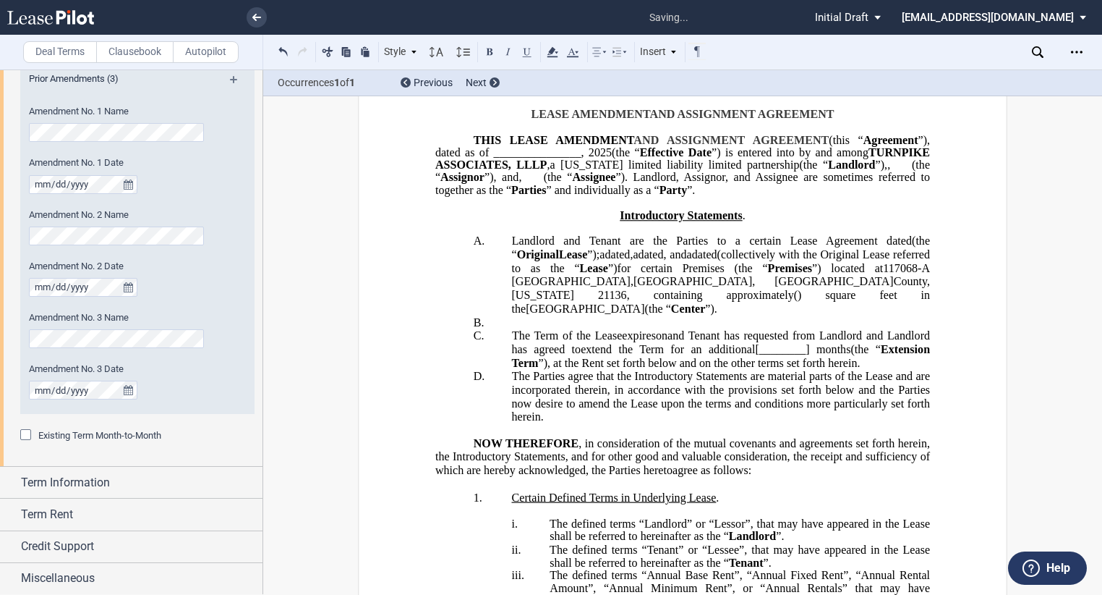
click at [512, 330] on p "B. ﻿" at bounding box center [721, 323] width 419 height 14
click at [520, 330] on p "B. ﻿" at bounding box center [721, 323] width 419 height 14
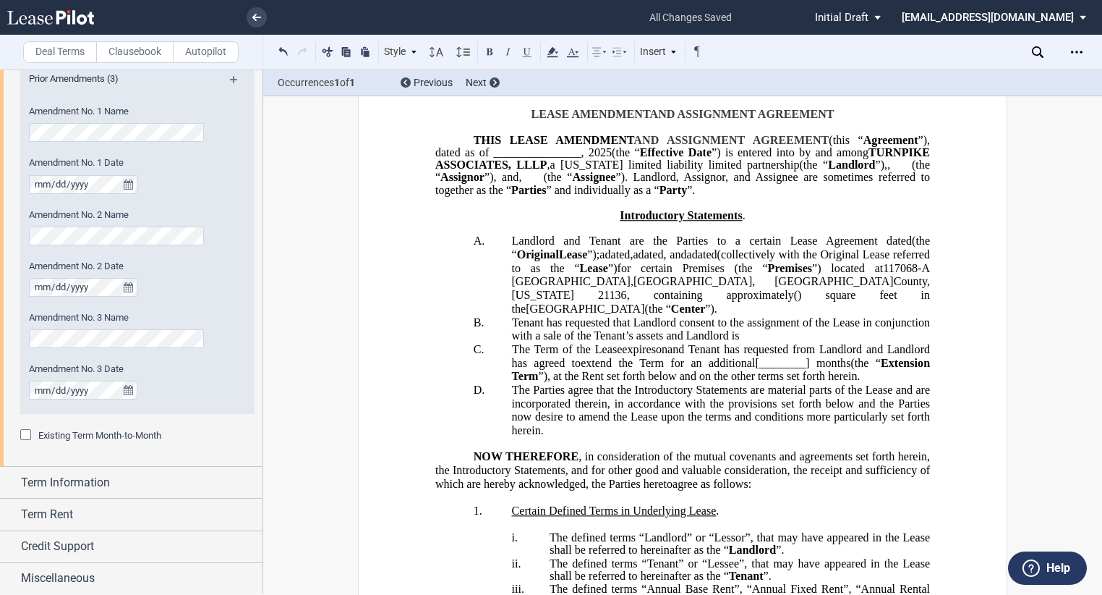
click at [761, 343] on p "B. ﻿[PERSON_NAME] has requested that Landlord consent to the assignment of the …" at bounding box center [721, 329] width 419 height 27
click at [741, 343] on p "B. ﻿[PERSON_NAME] has requested that Landlord consent to the assignment of the …" at bounding box center [721, 329] width 419 height 27
drag, startPoint x: 741, startPoint y: 393, endPoint x: 697, endPoint y: 324, distance: 82.1
click at [768, 275] on span "Premises" at bounding box center [790, 268] width 44 height 13
drag, startPoint x: 741, startPoint y: 391, endPoint x: 633, endPoint y: 325, distance: 125.9
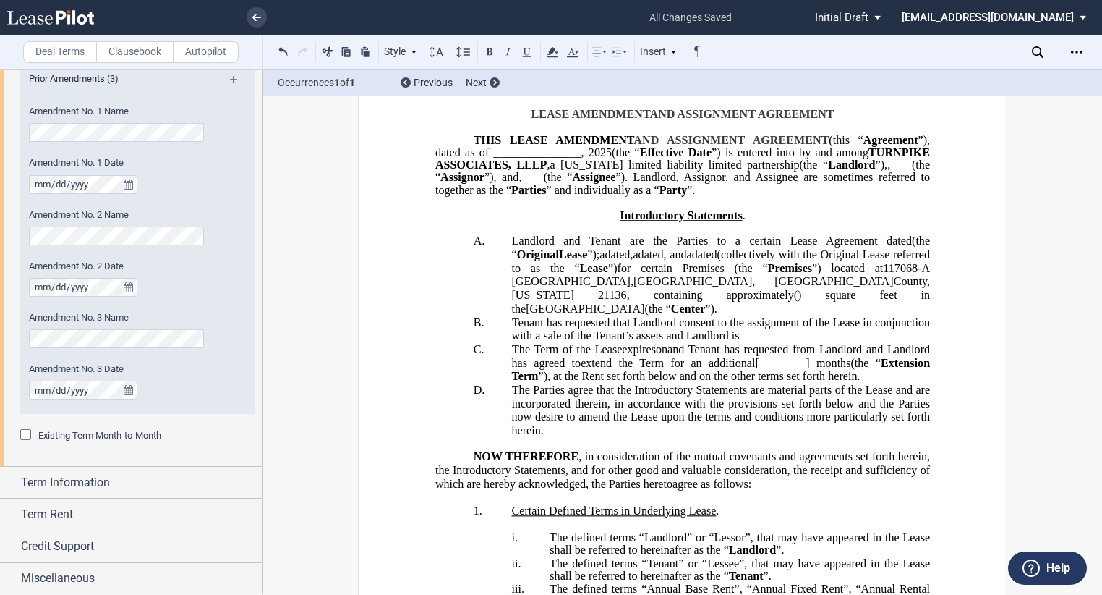
click at [735, 275] on span "(the “" at bounding box center [751, 268] width 33 height 13
click at [740, 343] on p "B. ﻿[PERSON_NAME] has requested that Landlord consent to the assignment of the …" at bounding box center [721, 329] width 419 height 27
click at [798, 342] on span "﻿[PERSON_NAME] has requested that Landlord consent to the assignment of the Lea…" at bounding box center [723, 329] width 422 height 26
click at [536, 342] on span "﻿[PERSON_NAME] has requested that Landlord consent to the assignment and the as…" at bounding box center [723, 329] width 422 height 26
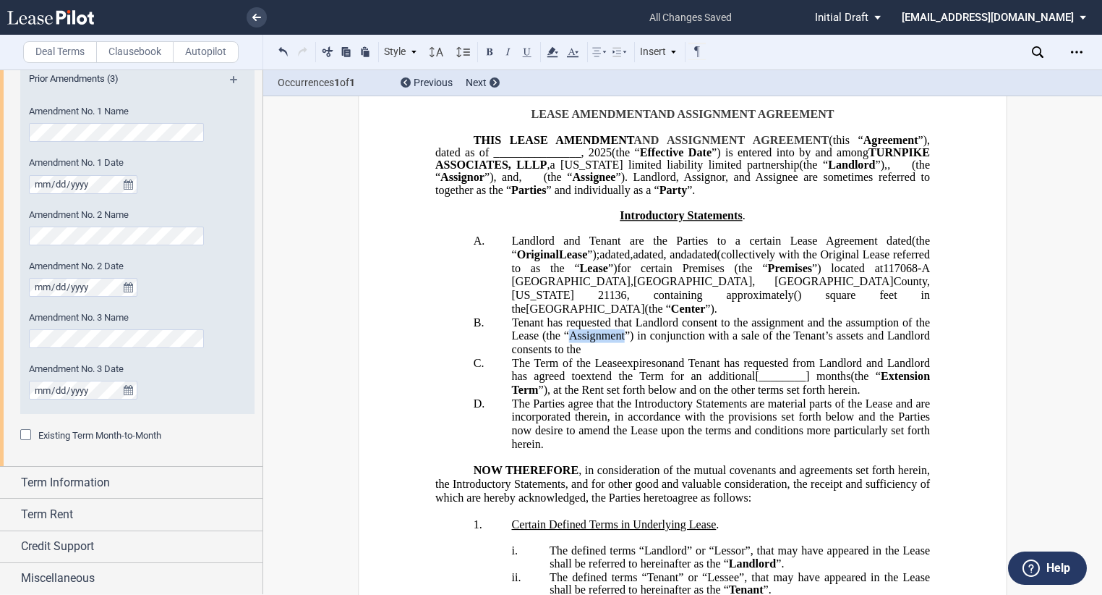
drag, startPoint x: 621, startPoint y: 388, endPoint x: 568, endPoint y: 391, distance: 52.9
click at [568, 356] on span "﻿[PERSON_NAME] has requested that Landlord consent to the assignment and the as…" at bounding box center [723, 336] width 422 height 40
click at [491, 52] on button at bounding box center [489, 51] width 17 height 17
click at [596, 357] on p "B. ﻿[PERSON_NAME] has requested that [PERSON_NAME] consent to the assignment an…" at bounding box center [721, 336] width 419 height 41
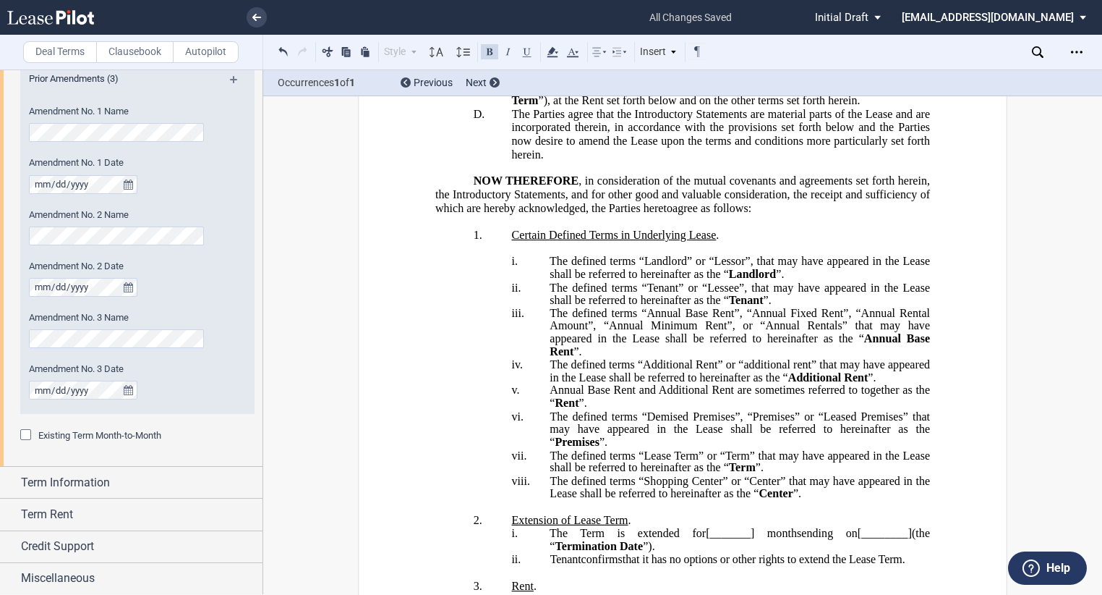
scroll to position [434, 0]
